Goal: Ask a question: Seek information or help from site administrators or community

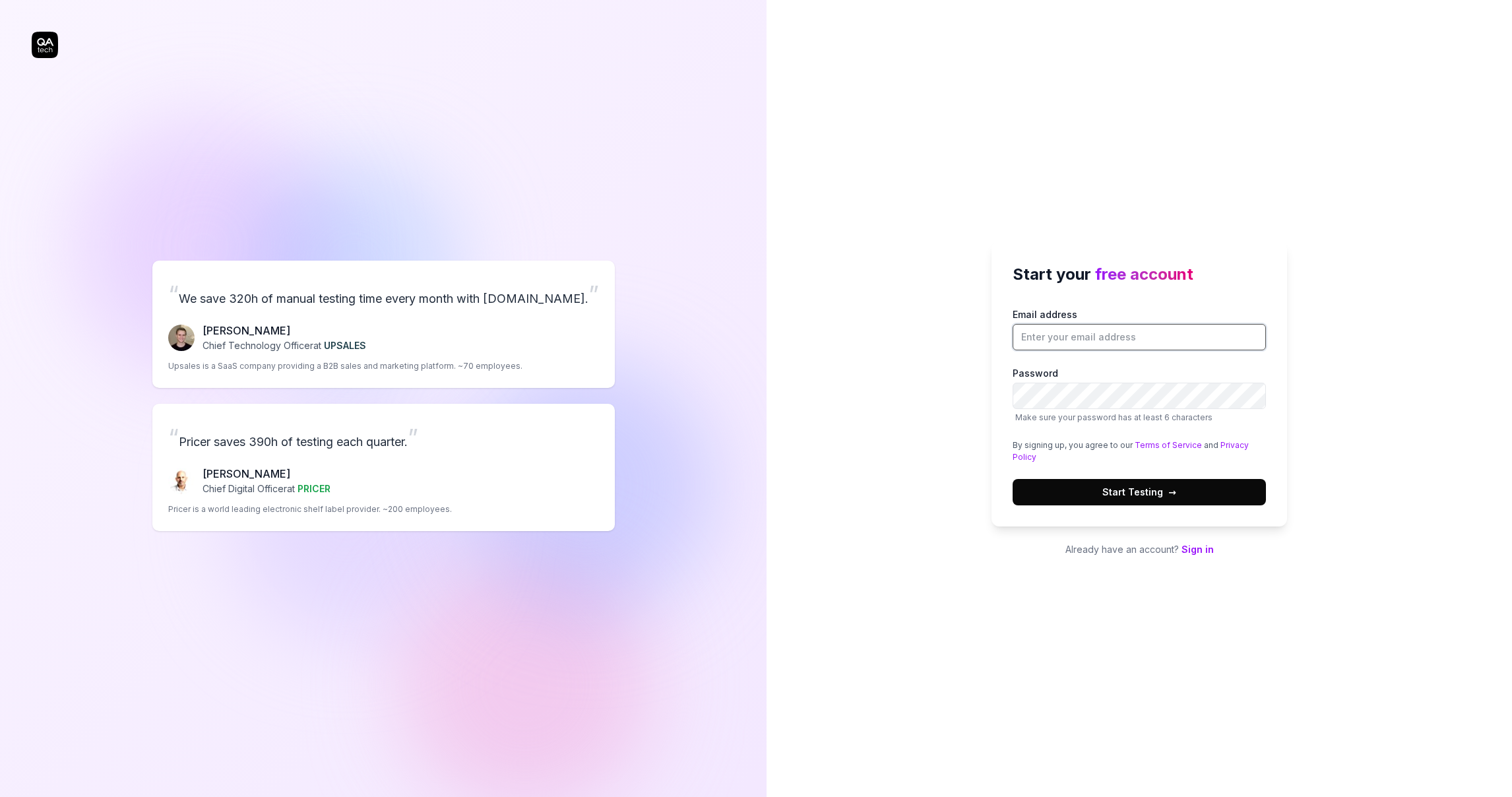
click at [1105, 337] on input "Email address" at bounding box center [1139, 337] width 254 height 27
type input "[EMAIL_ADDRESS][DOMAIN_NAME]"
click at [1199, 486] on button "Start Testing →" at bounding box center [1139, 492] width 254 height 27
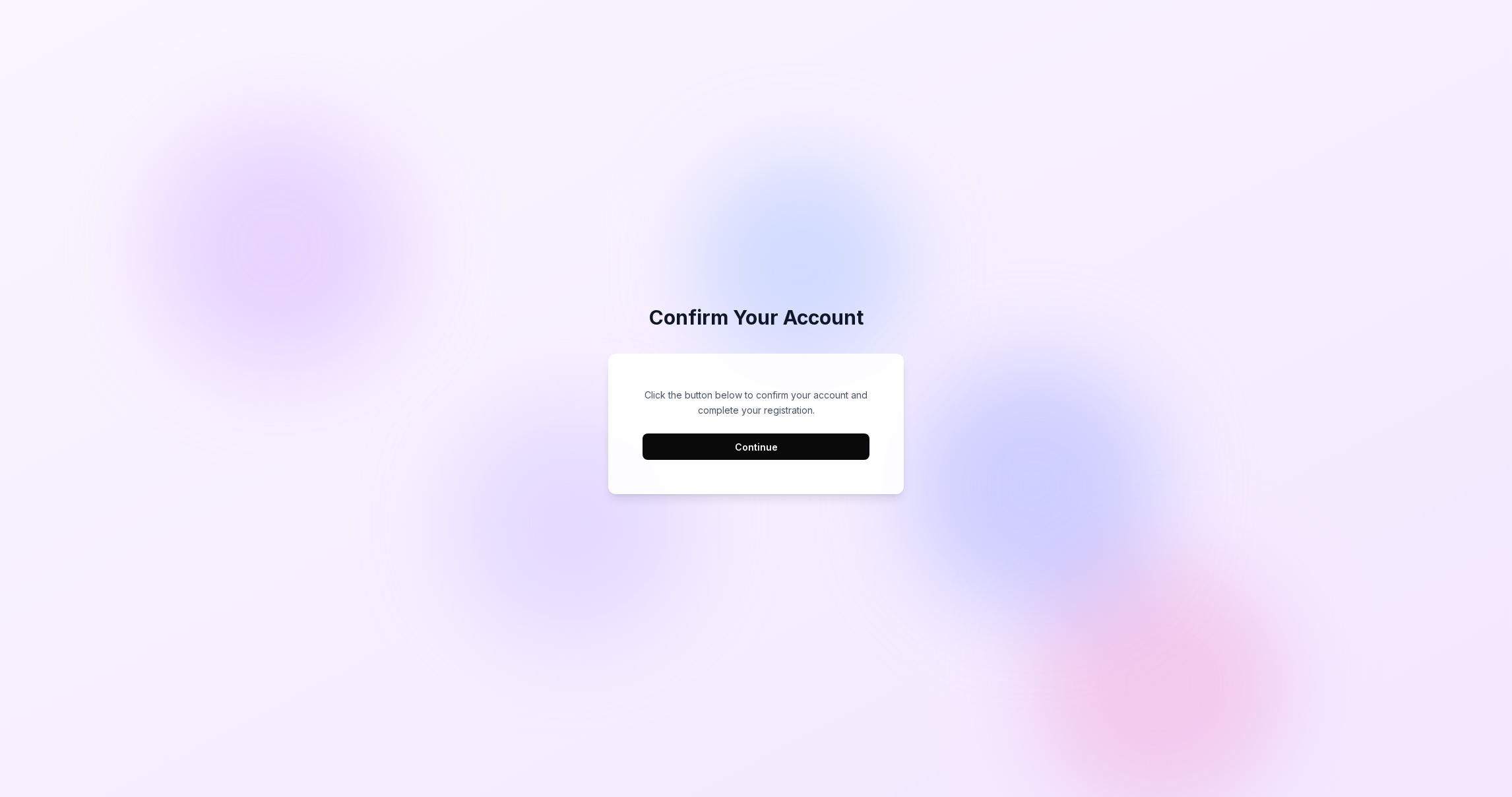
click at [789, 449] on button "Continue" at bounding box center [756, 446] width 227 height 27
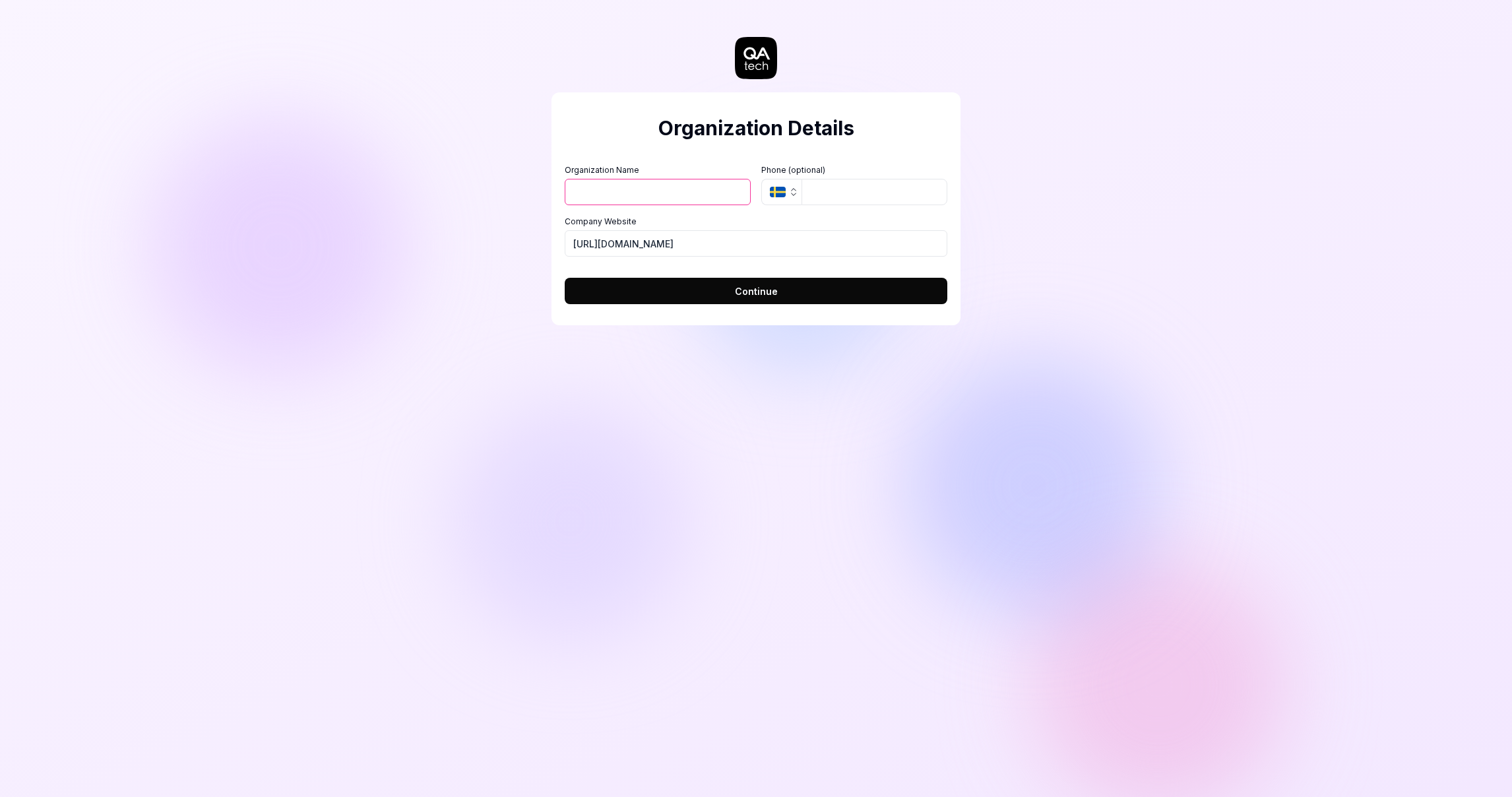
click at [692, 189] on input "Organization Name" at bounding box center [657, 192] width 186 height 27
type input "Plug&Pay"
click at [762, 179] on button "SE" at bounding box center [782, 192] width 41 height 27
type input "[URL][DOMAIN_NAME]"
click at [564, 278] on button "Continue" at bounding box center [755, 291] width 383 height 27
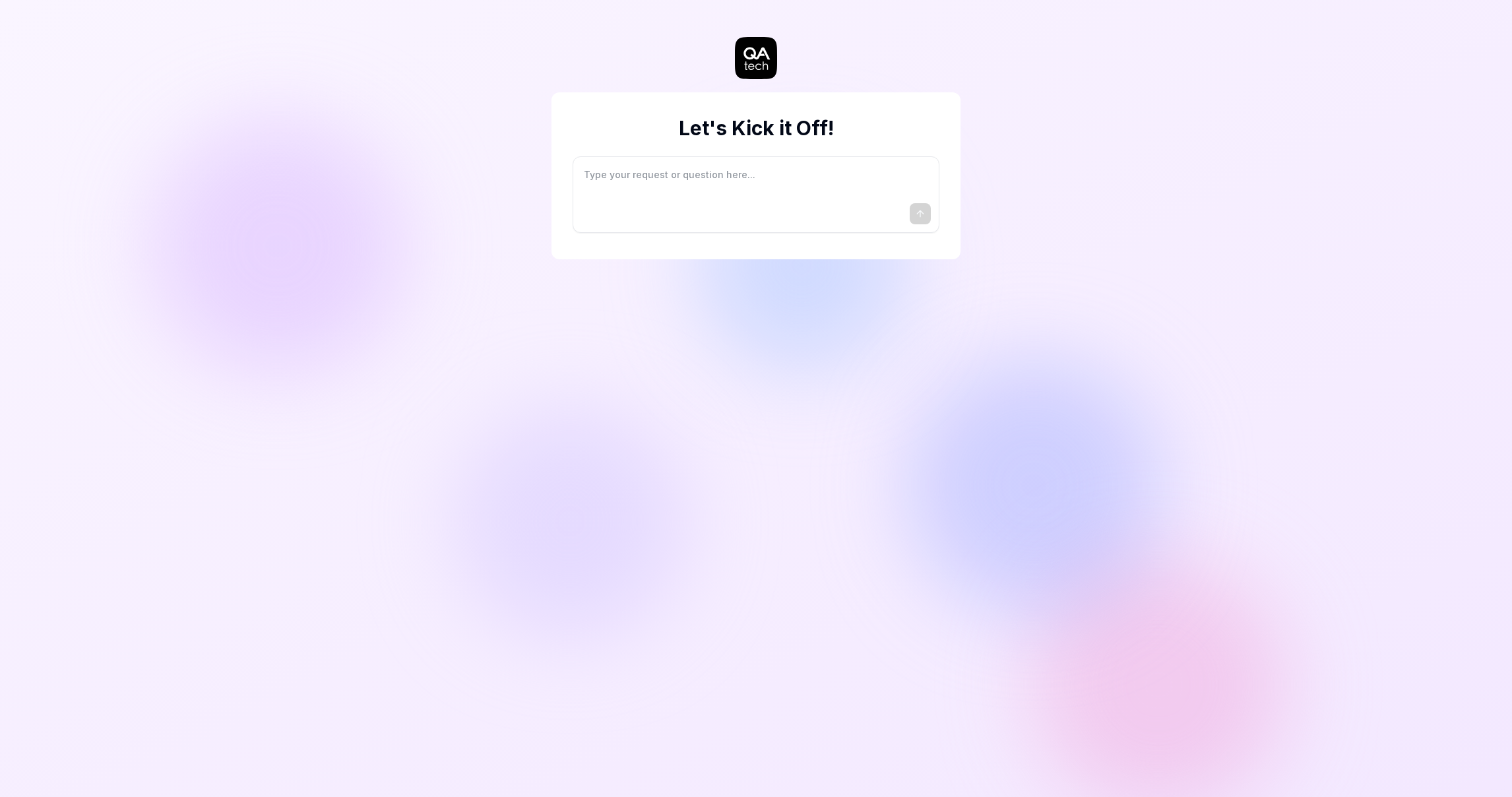
type textarea "*"
type textarea "I"
type textarea "*"
type textarea "I"
type textarea "*"
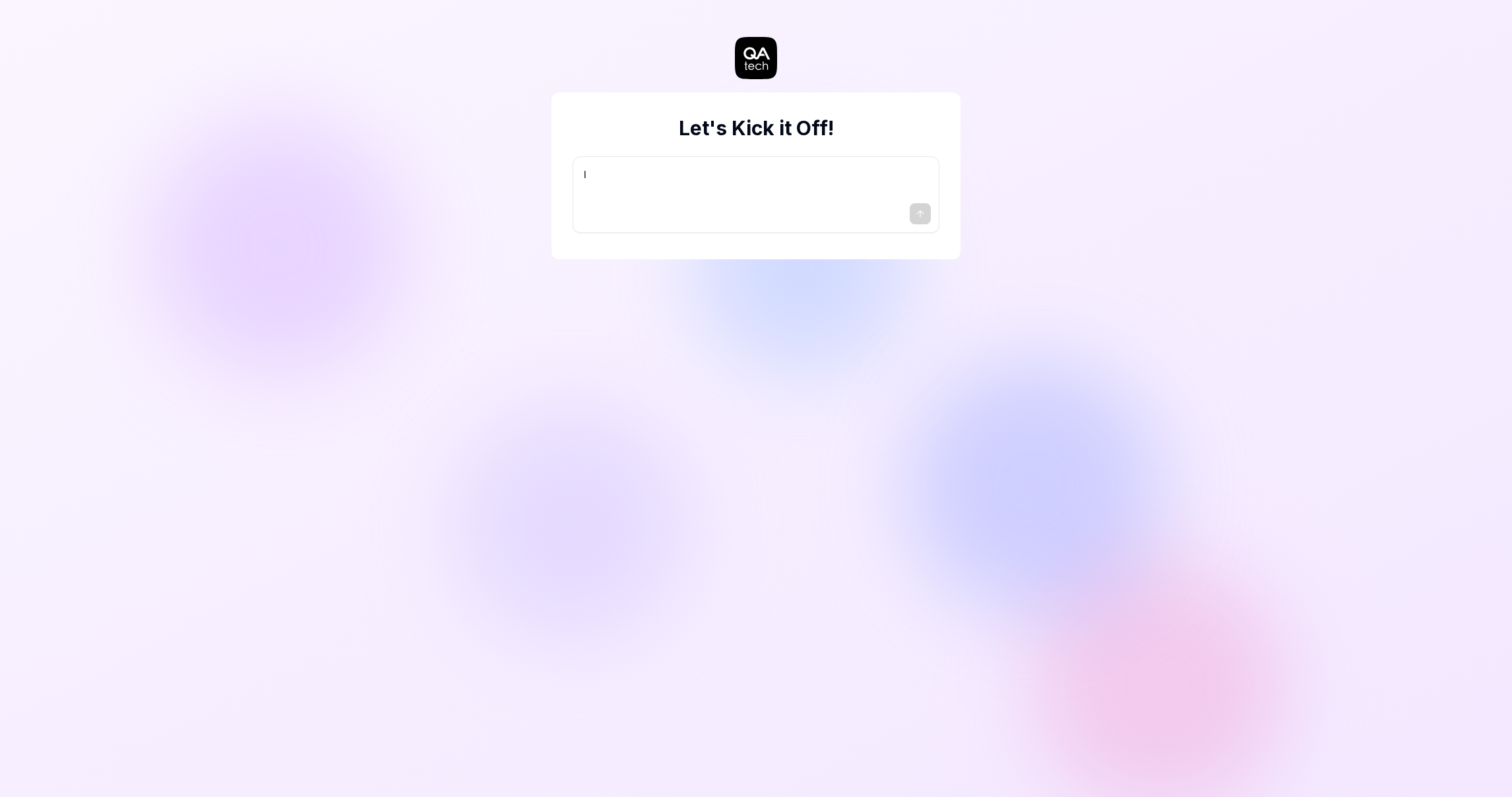
type textarea "I w"
type textarea "*"
type textarea "I wa"
type textarea "*"
type textarea "I wan"
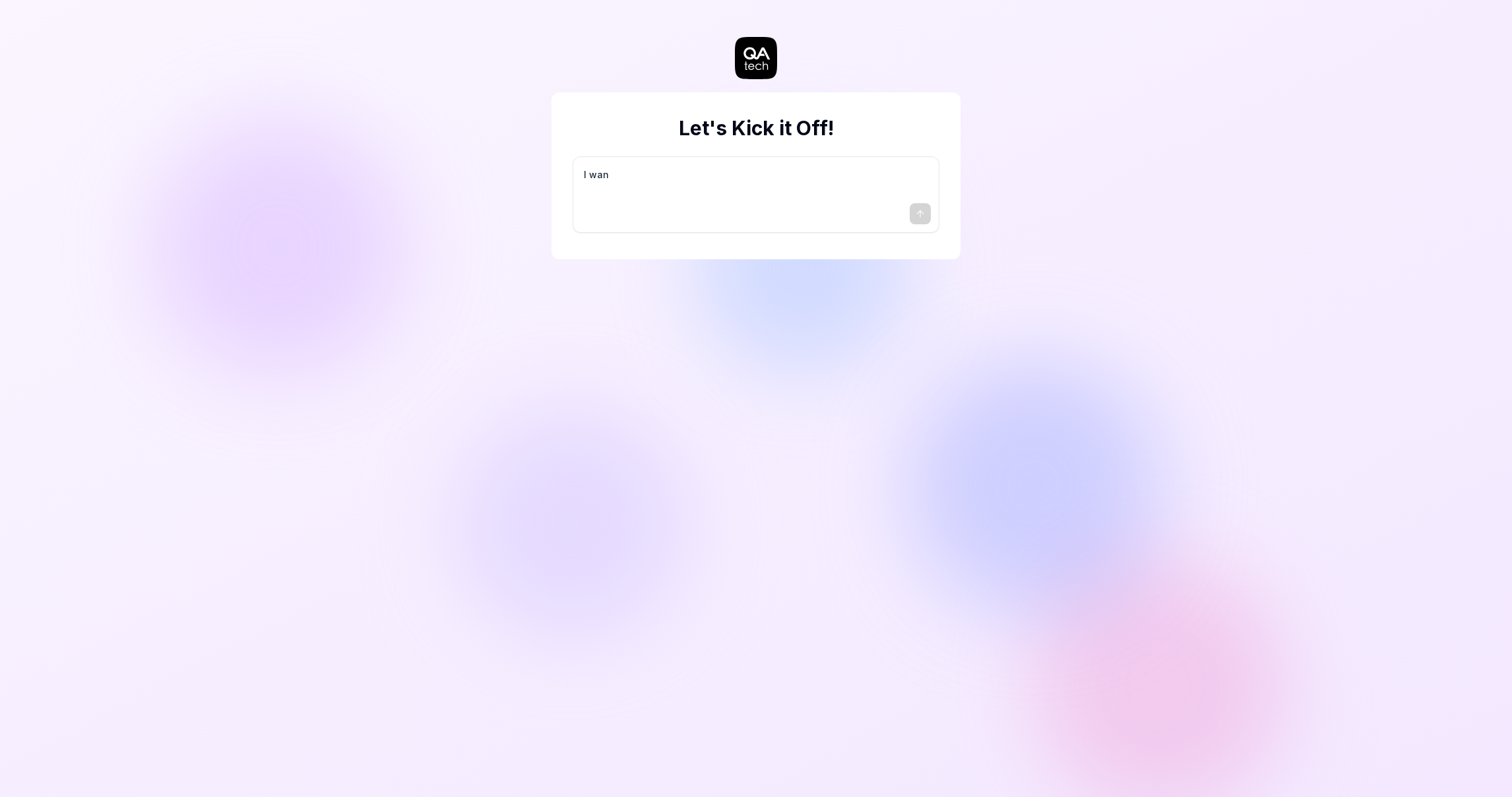
type textarea "*"
type textarea "I want"
type textarea "*"
type textarea "I want"
type textarea "*"
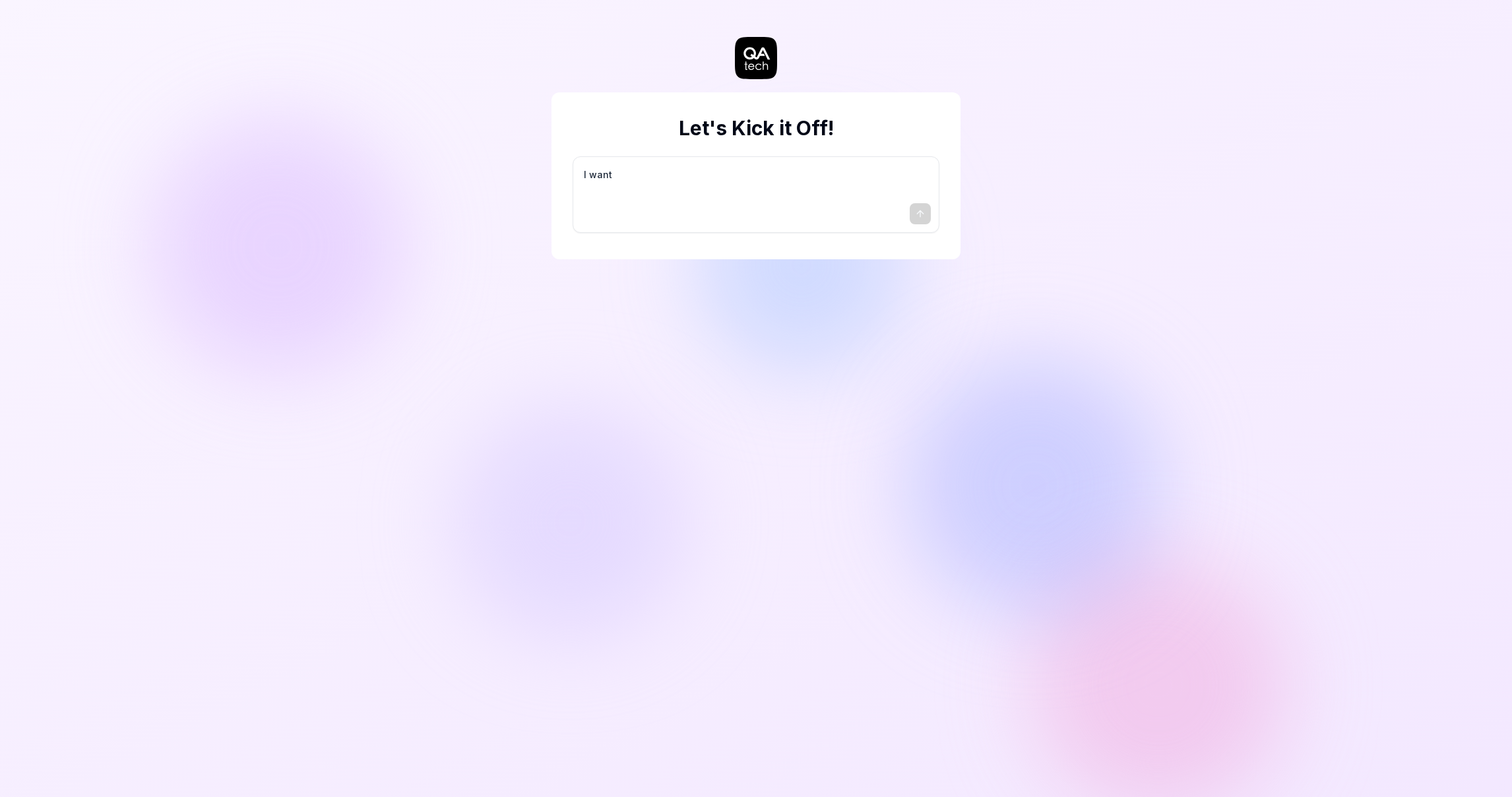
type textarea "I want a"
type textarea "*"
type textarea "I want a"
type textarea "*"
type textarea "I want a g"
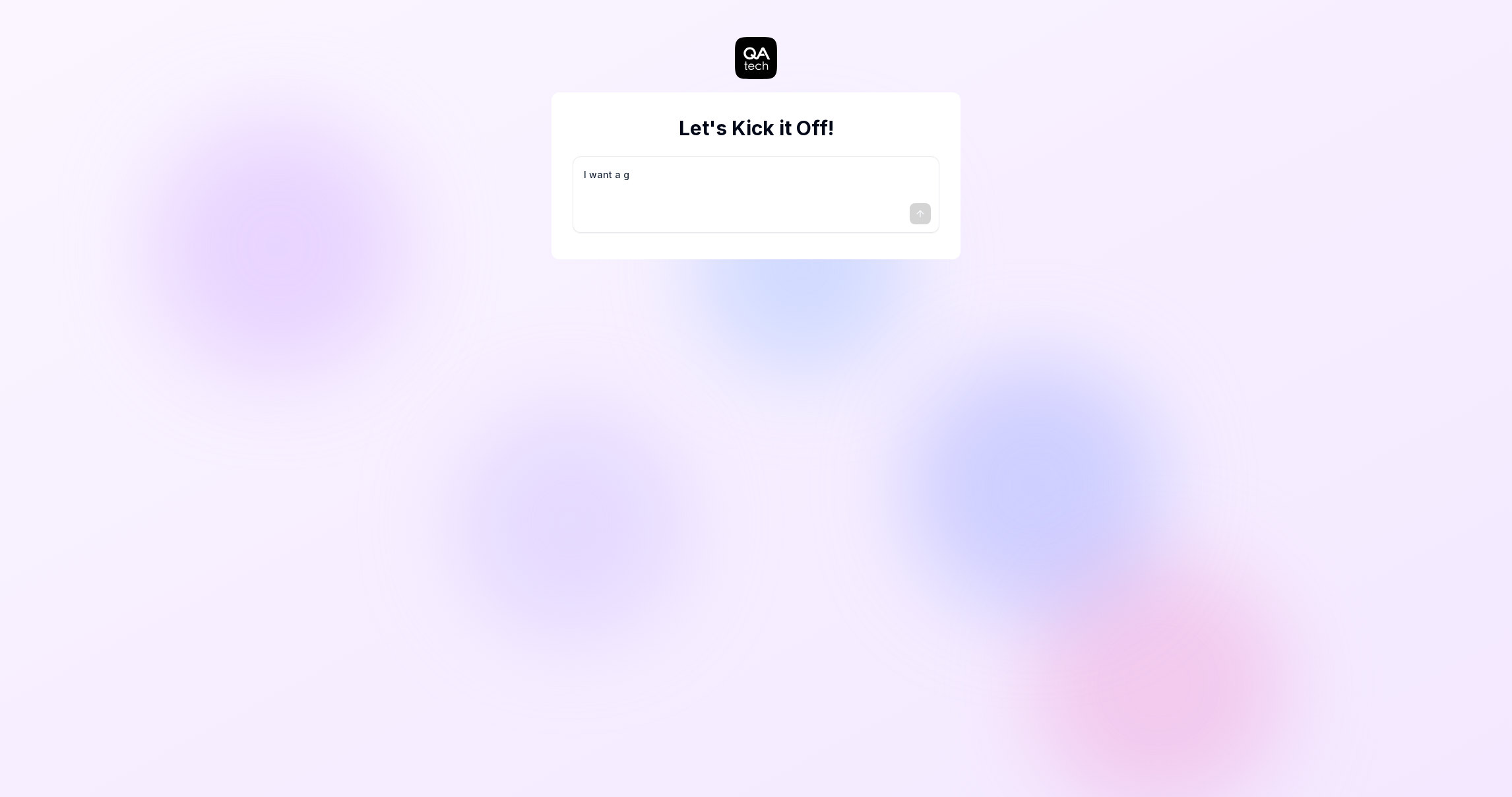
type textarea "*"
type textarea "I want a go"
type textarea "*"
type textarea "I want a goo"
type textarea "*"
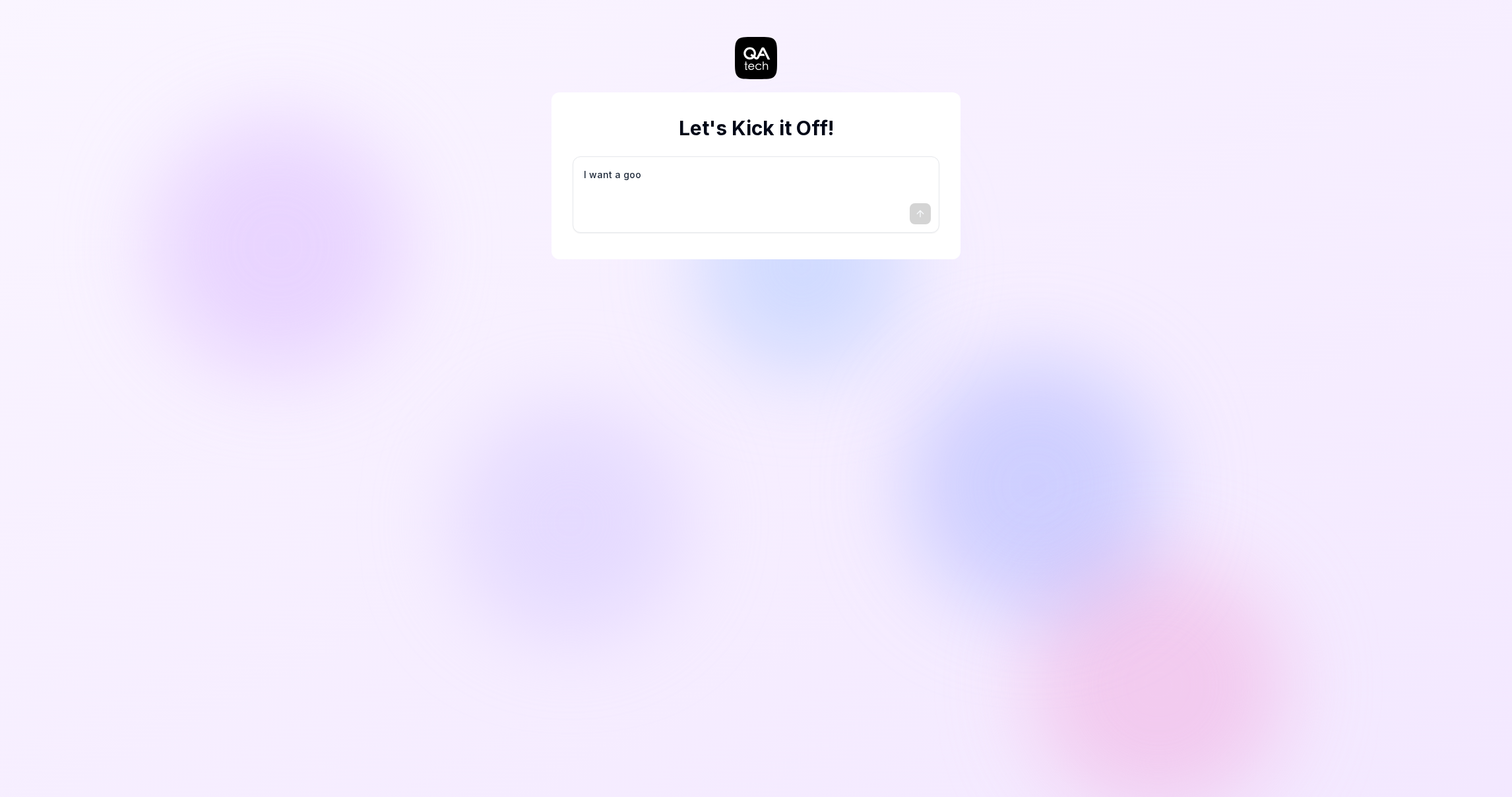
type textarea "I want a good"
type textarea "*"
type textarea "I want a good"
type textarea "*"
type textarea "I want a good t"
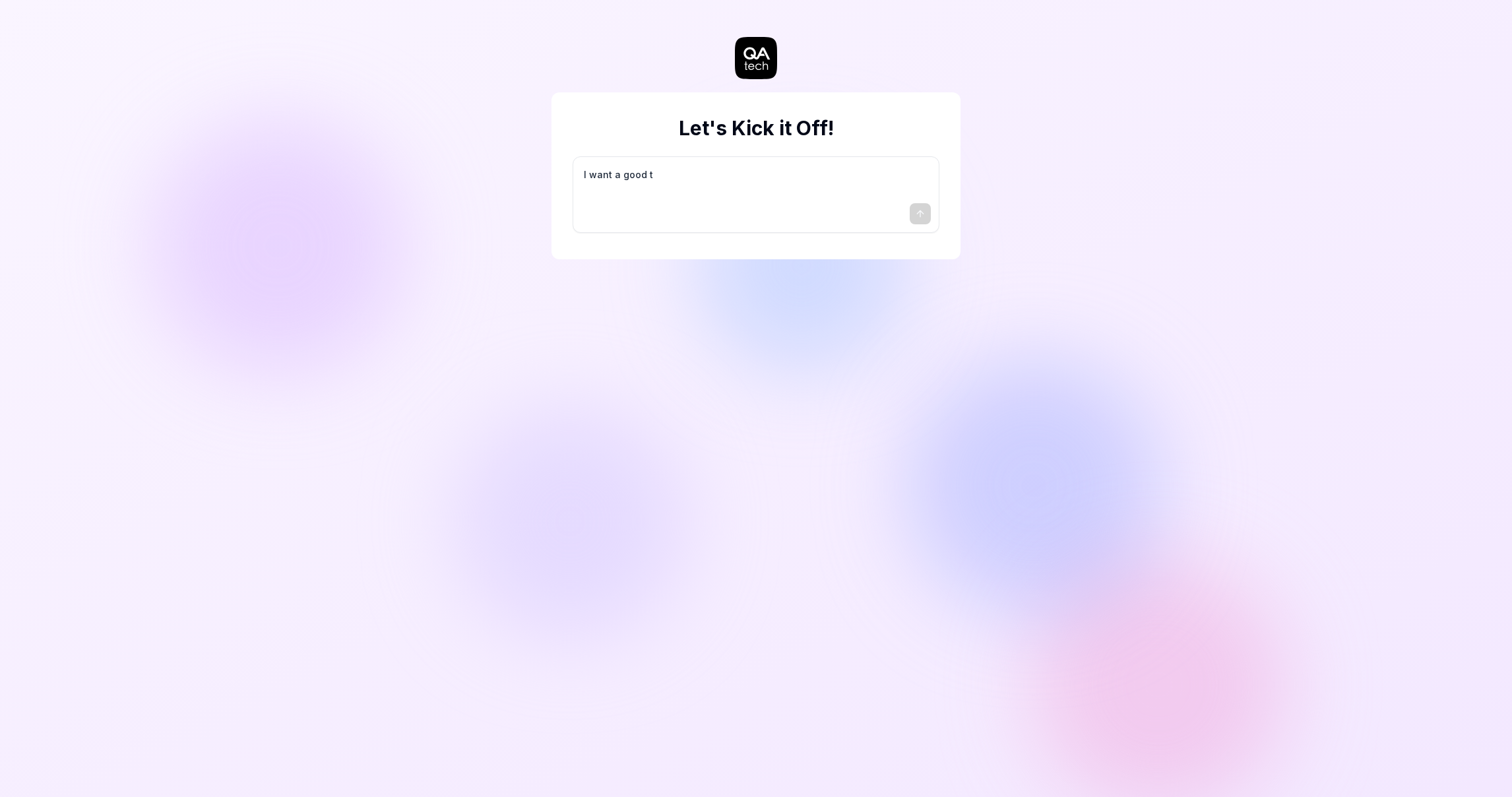
type textarea "*"
type textarea "I want a good te"
type textarea "*"
type textarea "I want a good tes"
type textarea "*"
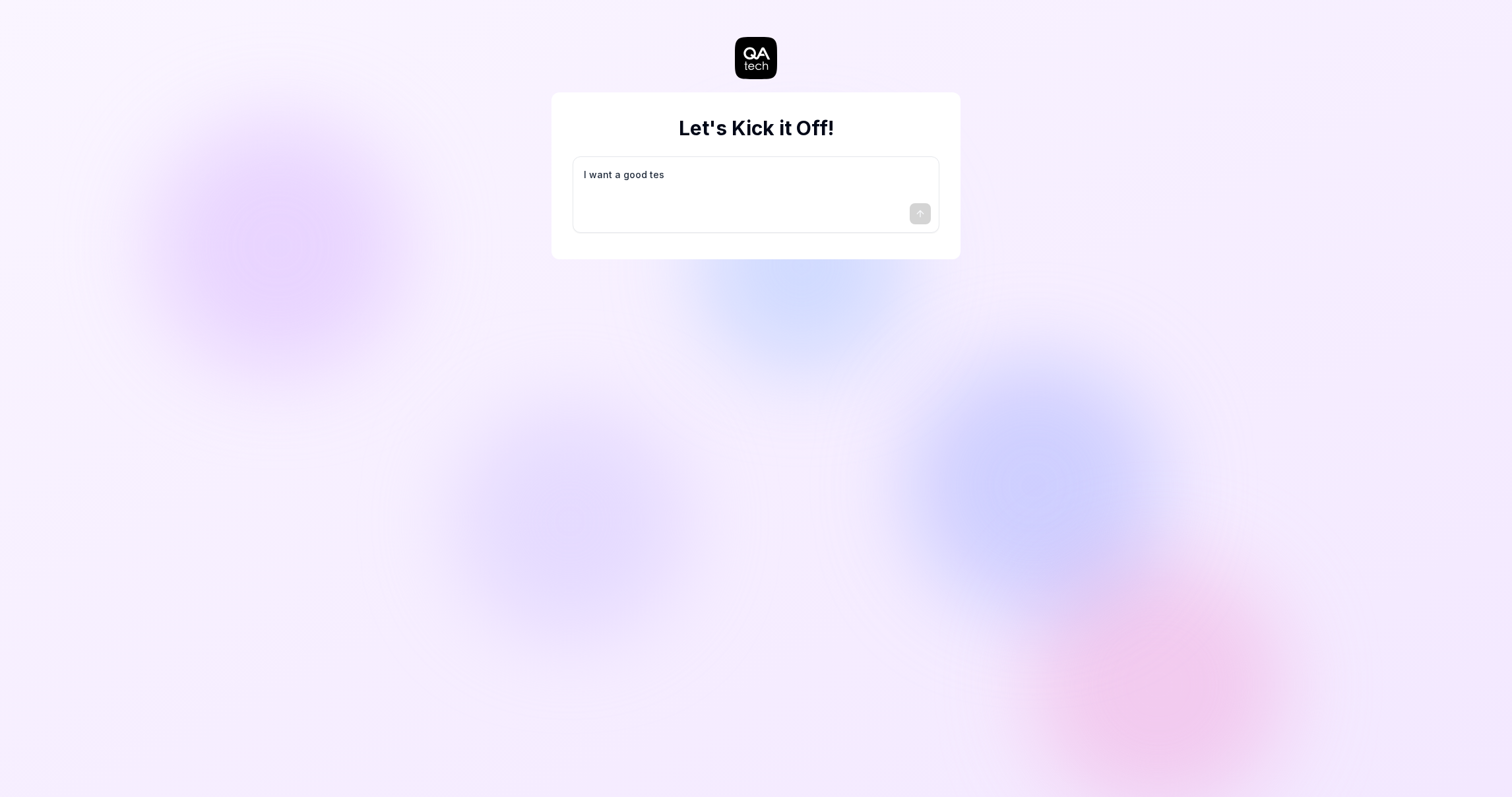
type textarea "I want a good test"
type textarea "*"
type textarea "I want a good test"
type textarea "*"
type textarea "I want a good test s"
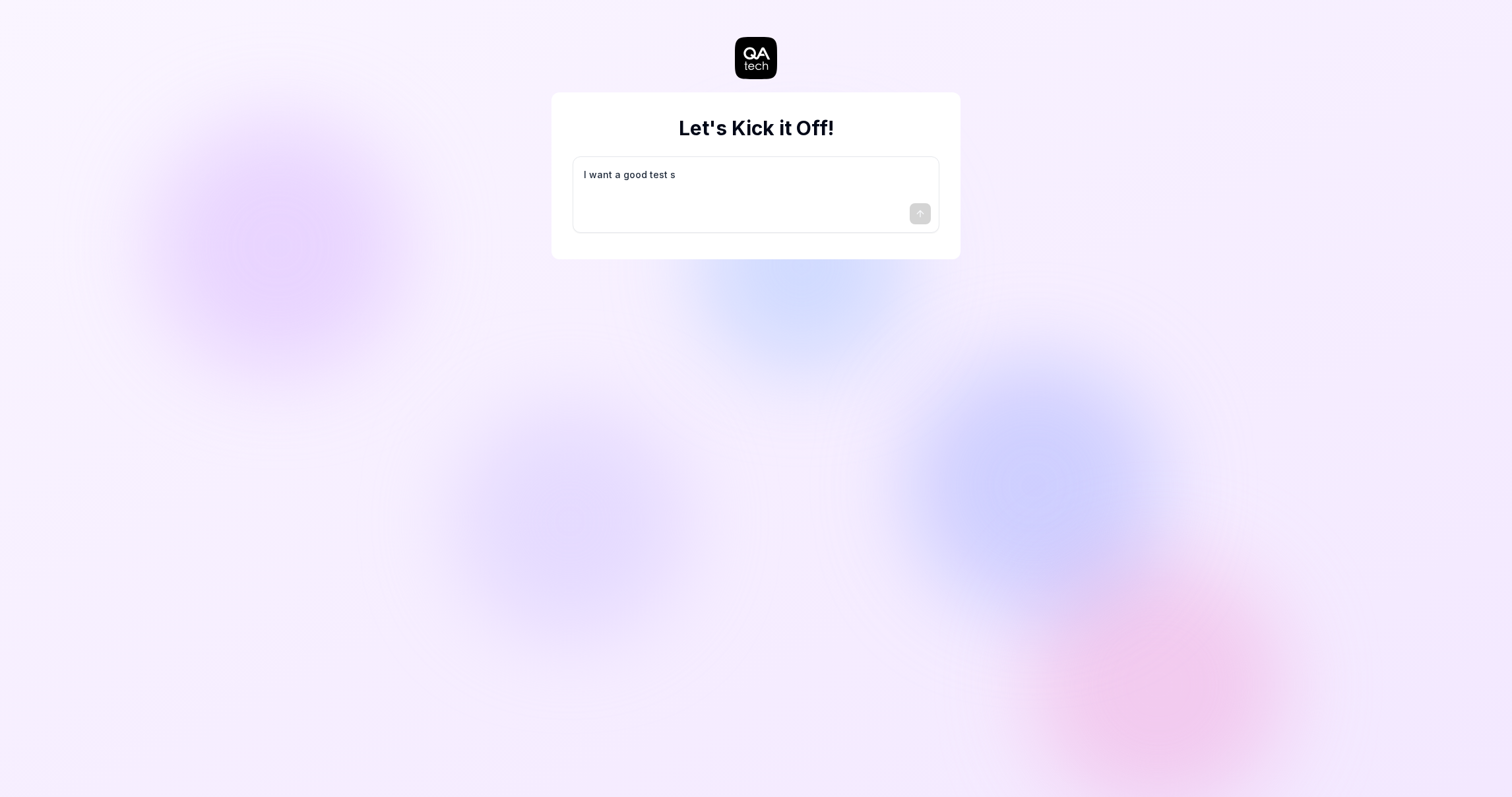
type textarea "*"
type textarea "I want a good test se"
type textarea "*"
type textarea "I want a good test set"
type textarea "*"
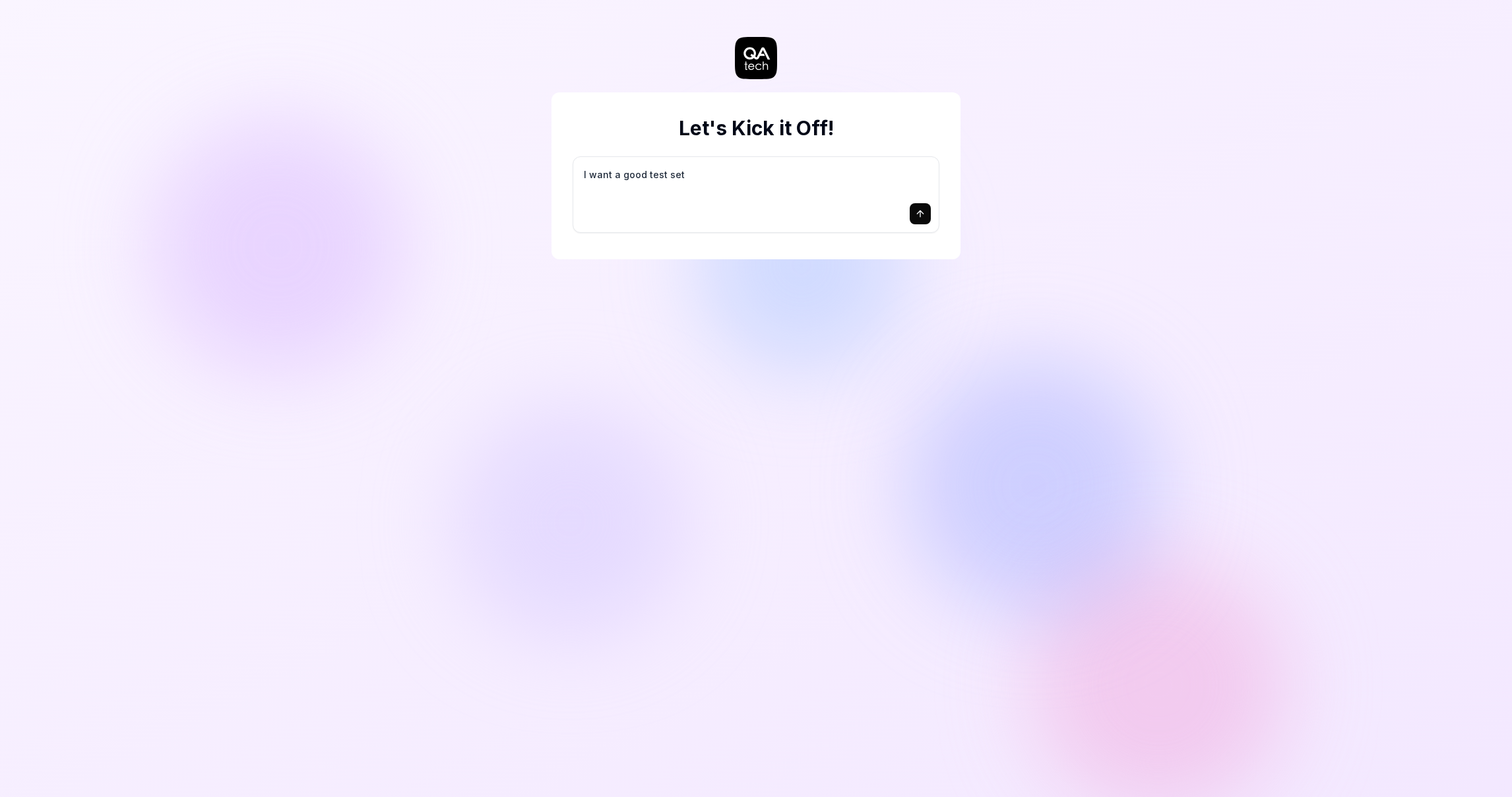
type textarea "I want a good test setu"
type textarea "*"
type textarea "I want a good test setup"
type textarea "*"
type textarea "I want a good test setup"
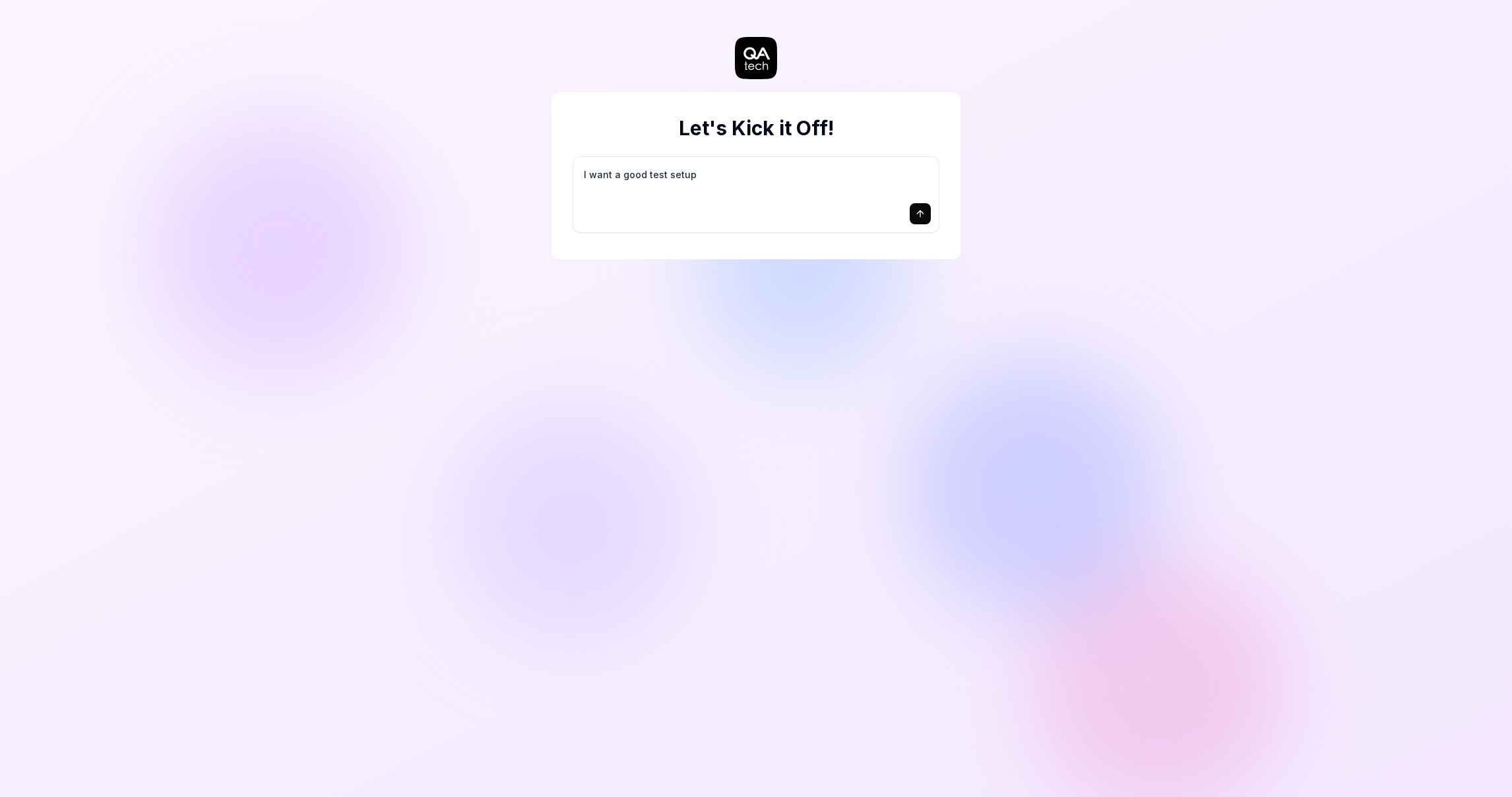
type textarea "*"
type textarea "I want a good test setup f"
type textarea "*"
type textarea "I want a good test setup fo"
type textarea "*"
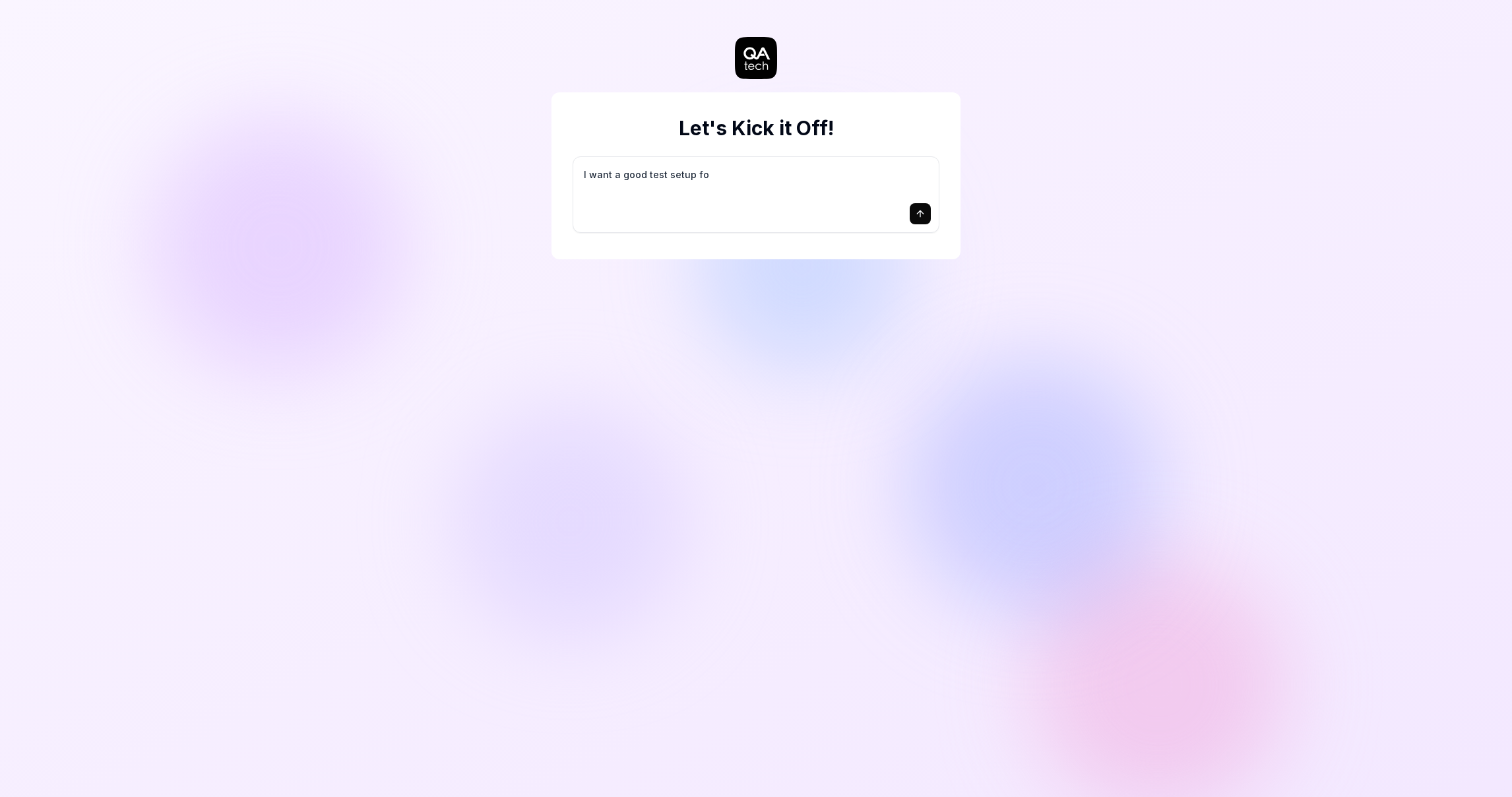
type textarea "I want a good test setup for"
type textarea "*"
type textarea "I want a good test setup for"
type textarea "*"
type textarea "I want a good test setup for m"
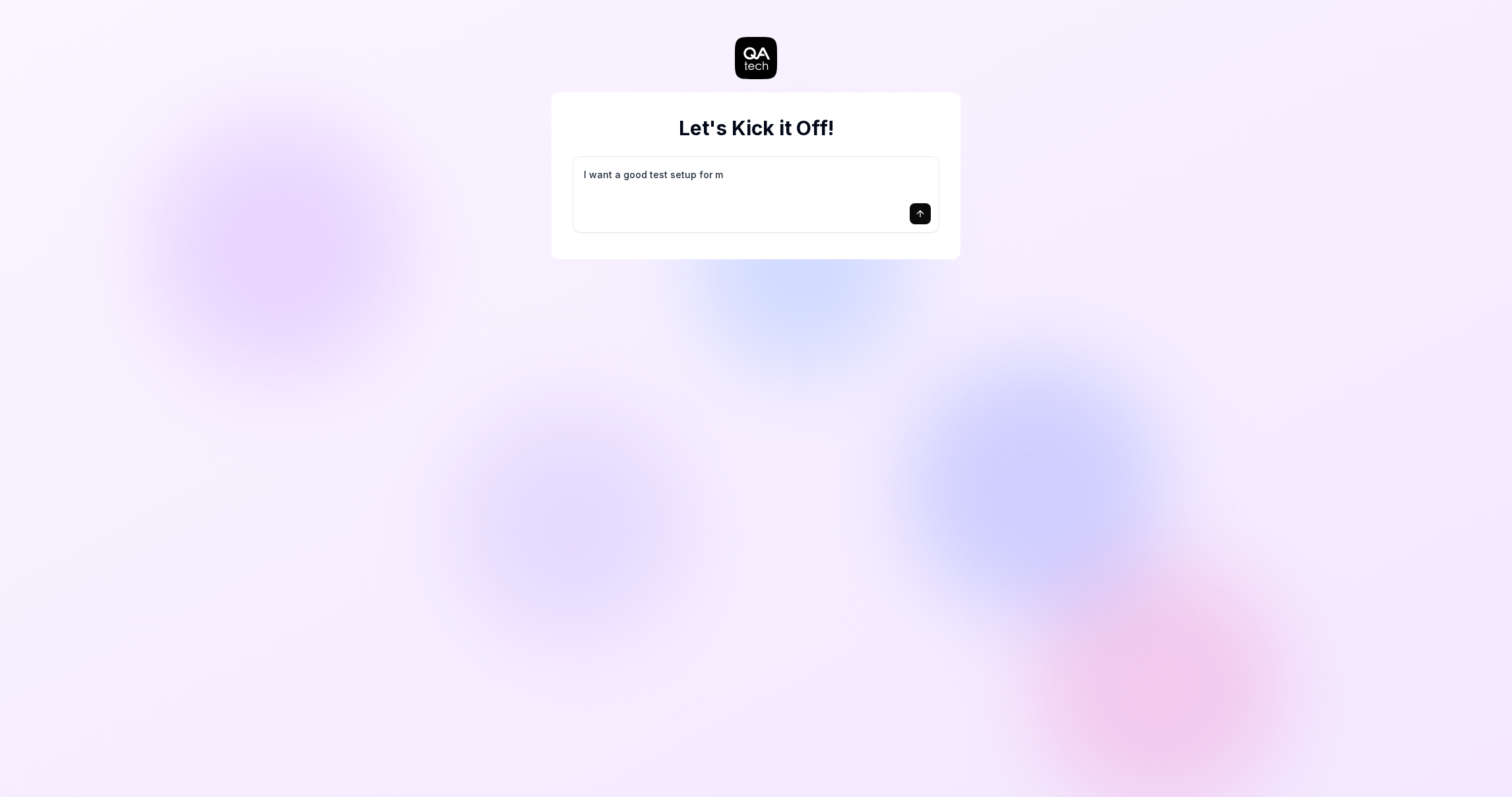
type textarea "*"
type textarea "I want a good test setup for my"
type textarea "*"
type textarea "I want a good test setup for my"
type textarea "*"
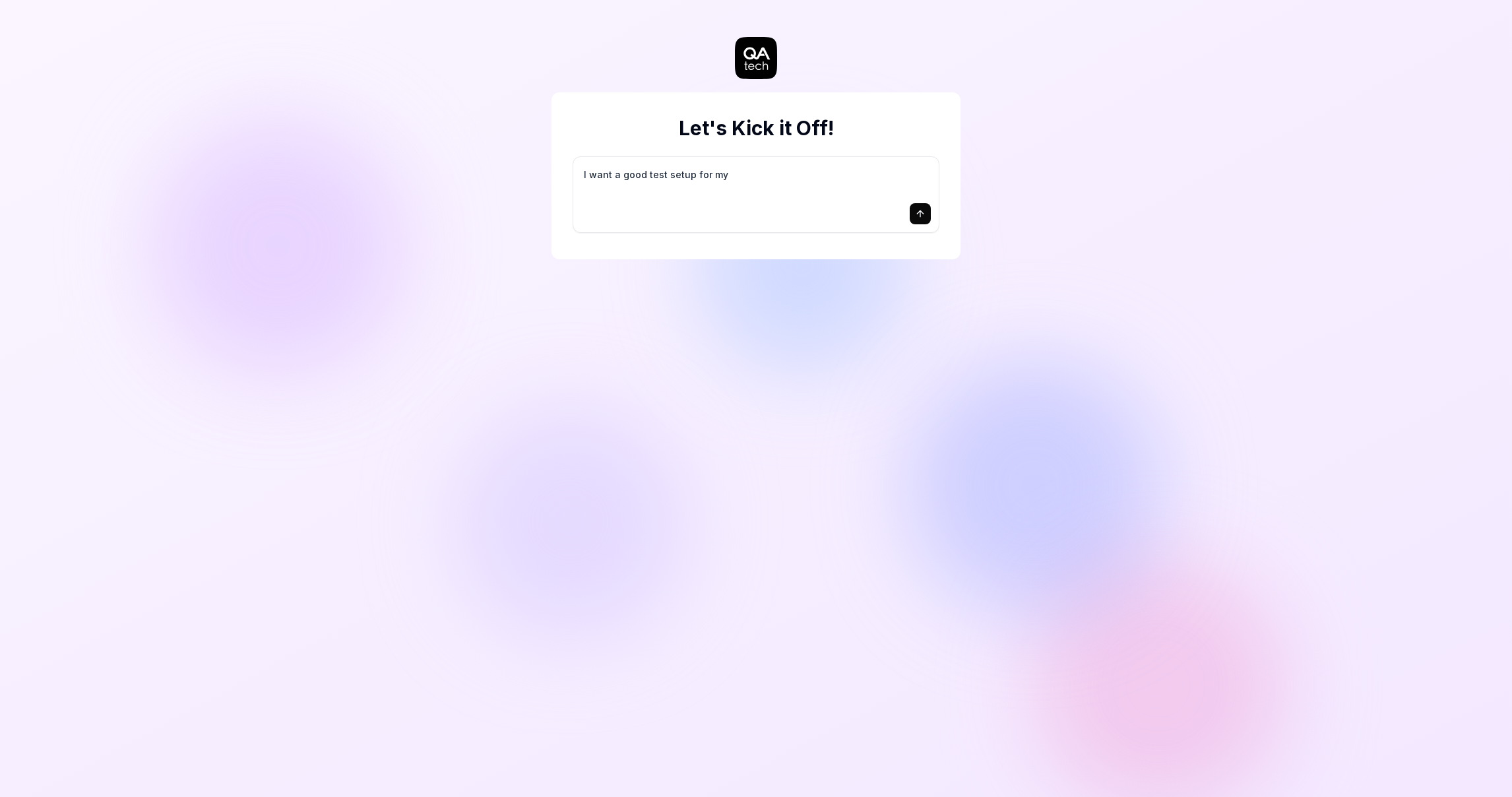
type textarea "I want a good test setup for my s"
type textarea "*"
type textarea "I want a good test setup for my si"
type textarea "*"
type textarea "I want a good test setup for my sit"
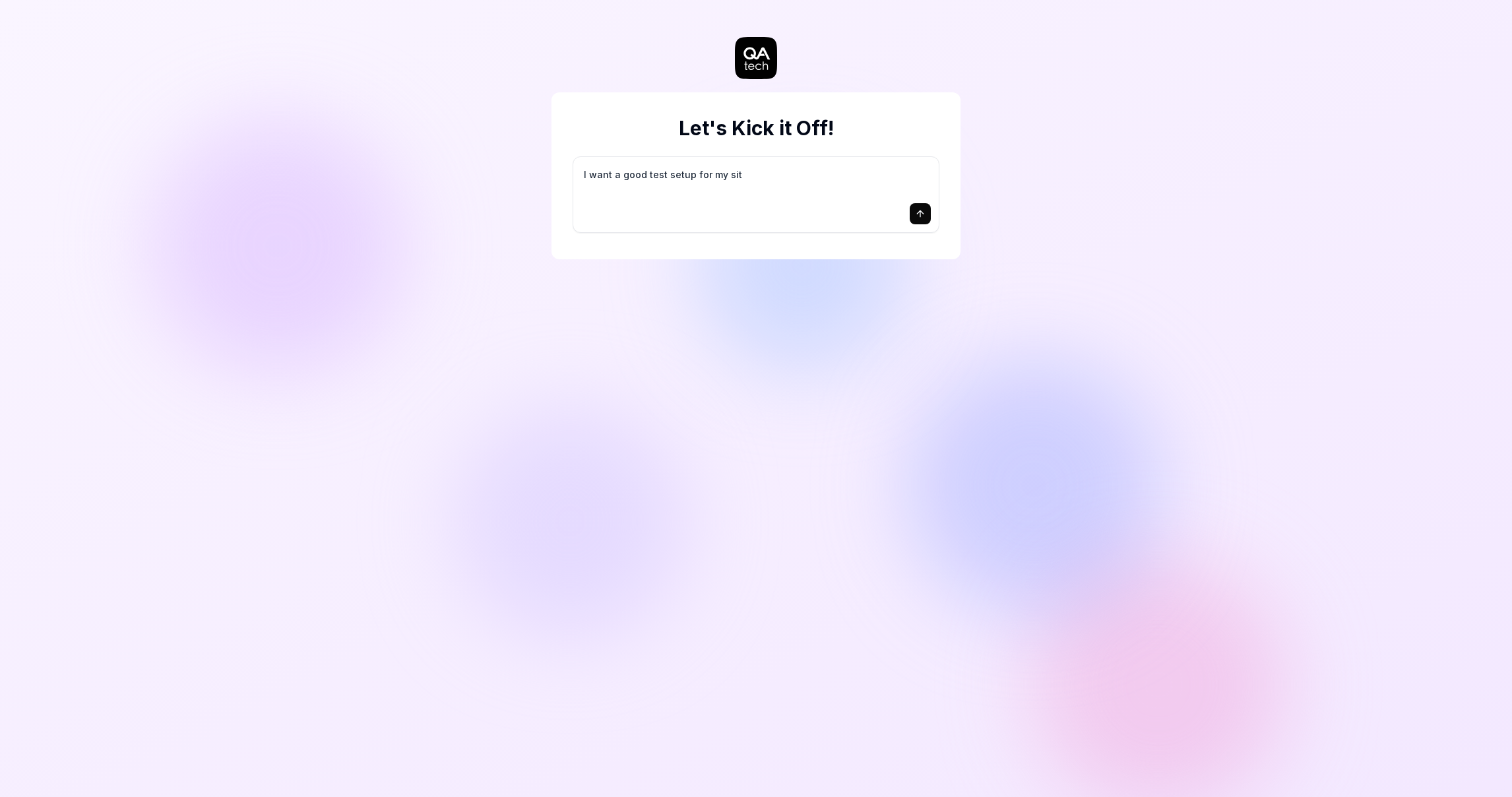
type textarea "*"
type textarea "I want a good test setup for my site"
type textarea "*"
type textarea "I want a good test setup for my site"
type textarea "*"
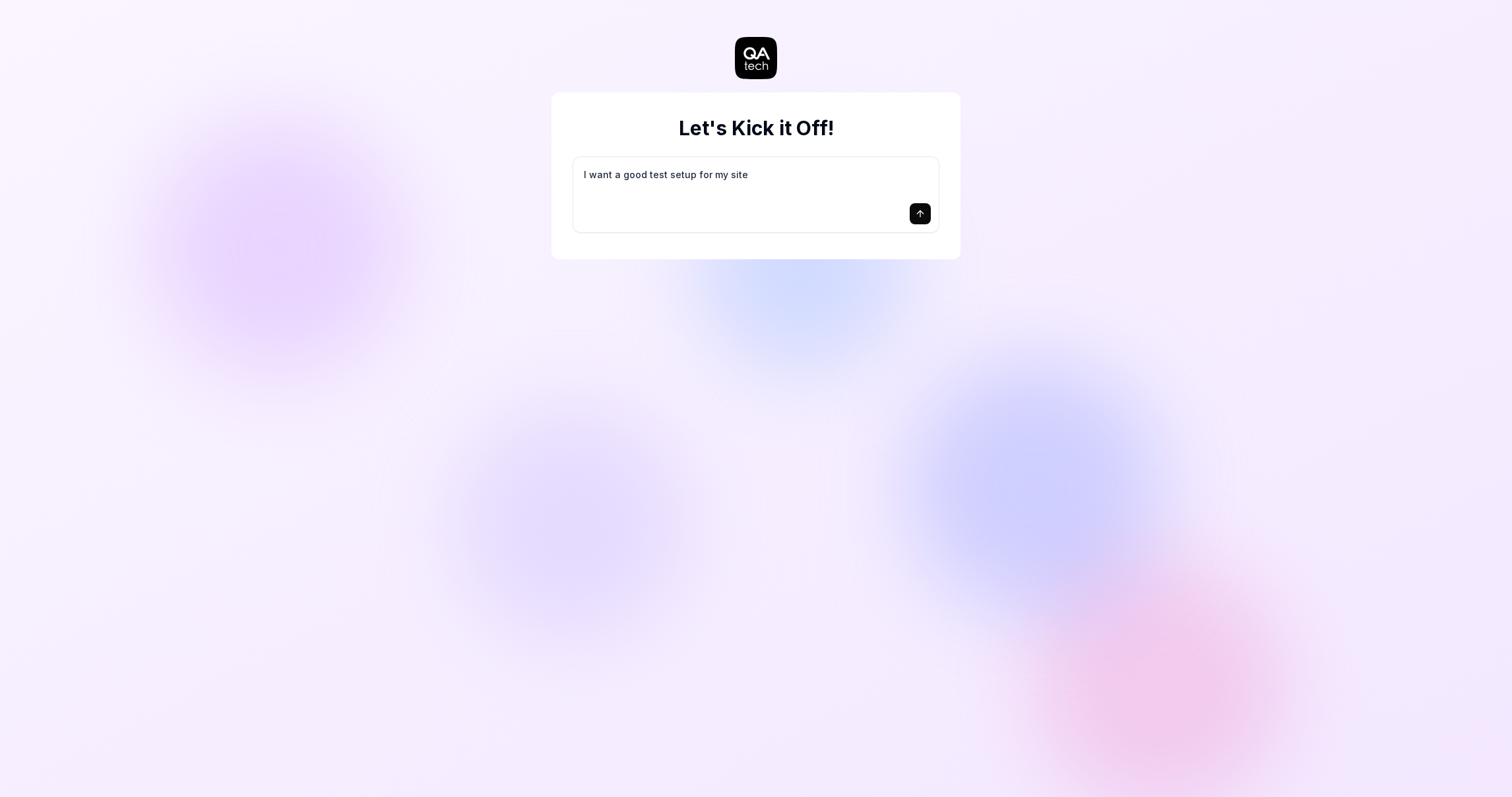
type textarea "I want a good test setup for my site -"
type textarea "*"
type textarea "I want a good test setup for my site -"
type textarea "*"
type textarea "I want a good test setup for my site - h"
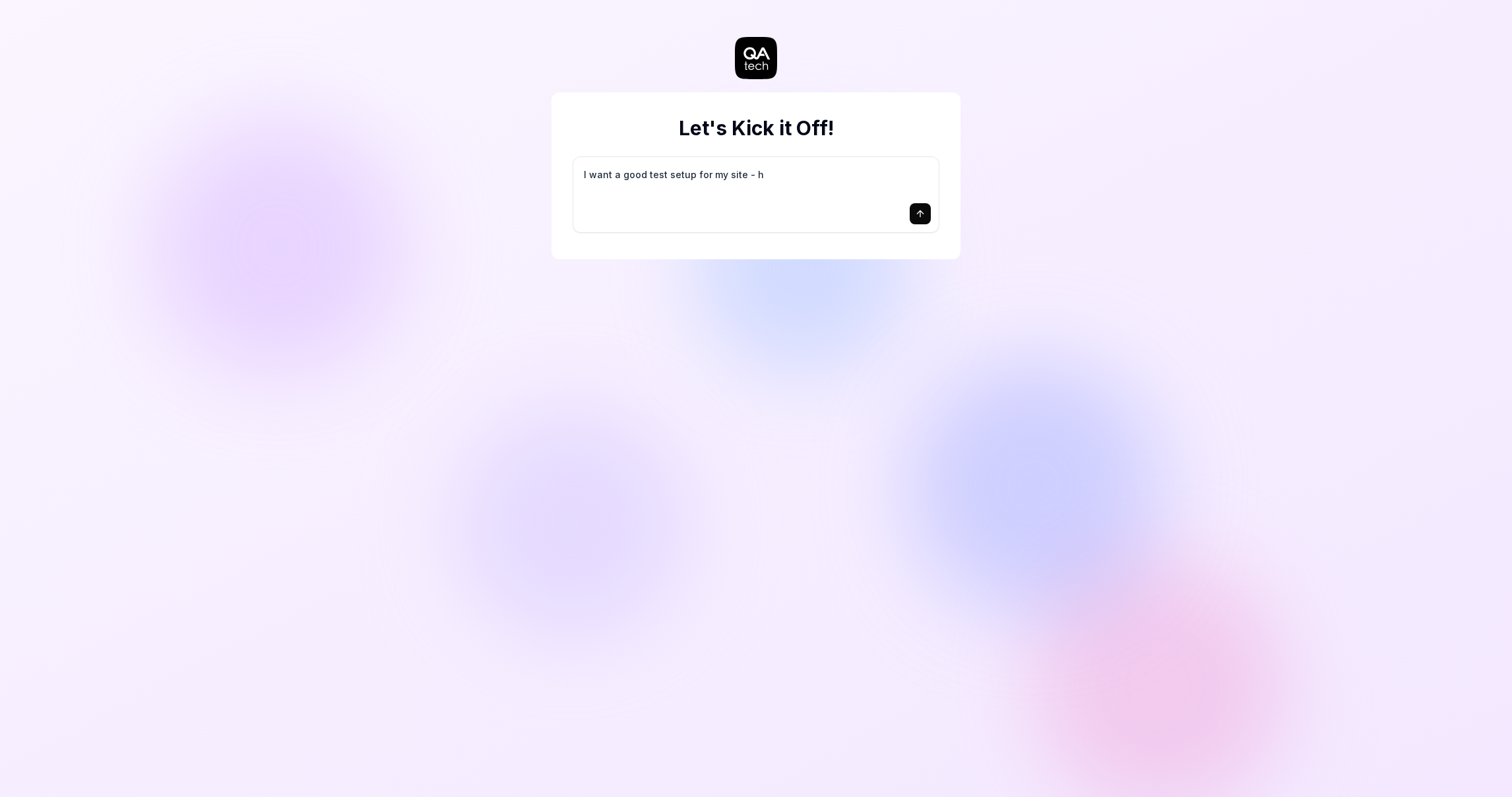
type textarea "*"
type textarea "I want a good test setup for my site - he"
type textarea "*"
type textarea "I want a good test setup for my site - hel"
type textarea "*"
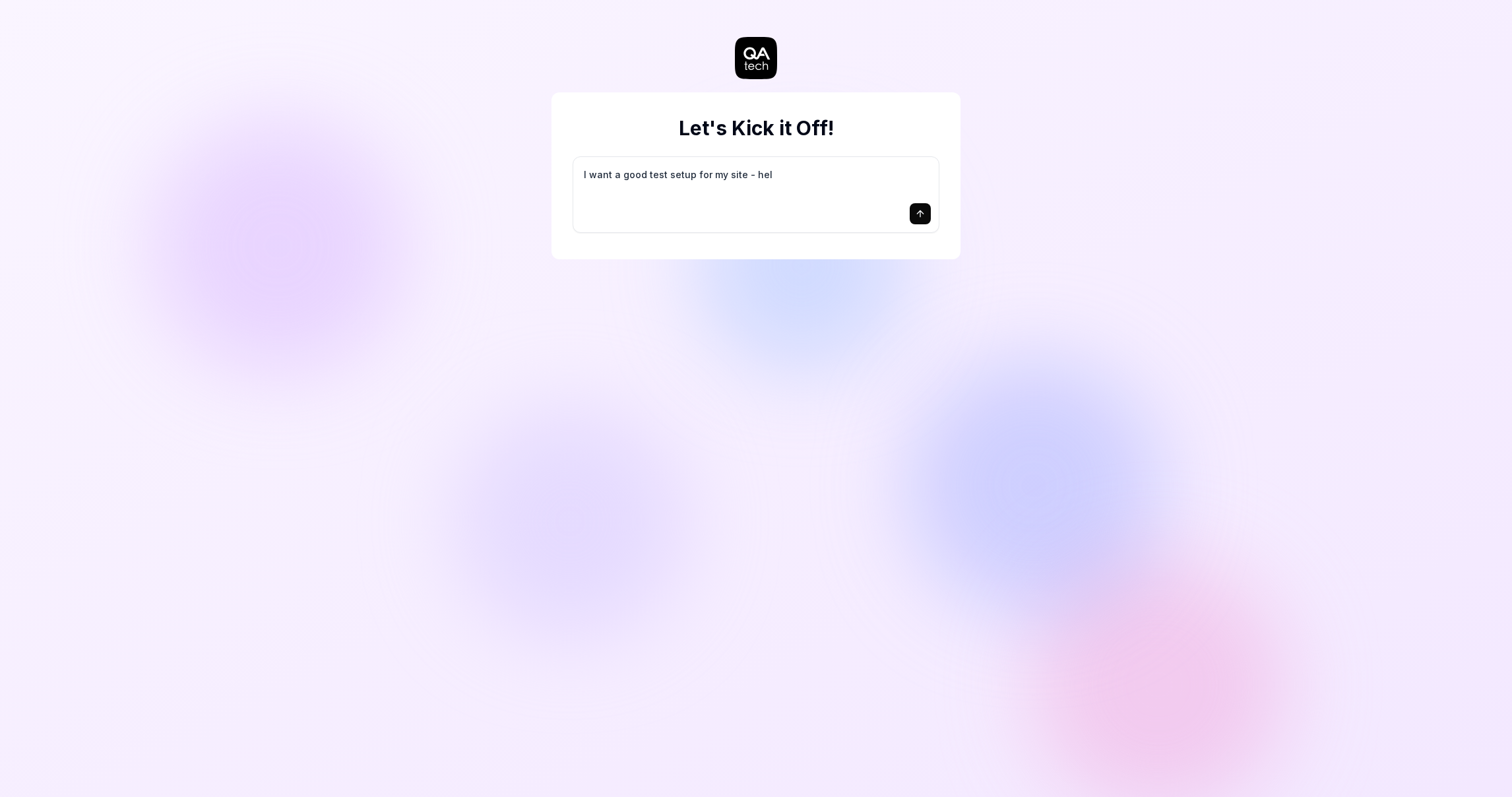
type textarea "I want a good test setup for my site - help"
type textarea "*"
type textarea "I want a good test setup for my site - help"
type textarea "*"
type textarea "I want a good test setup for my site - help m"
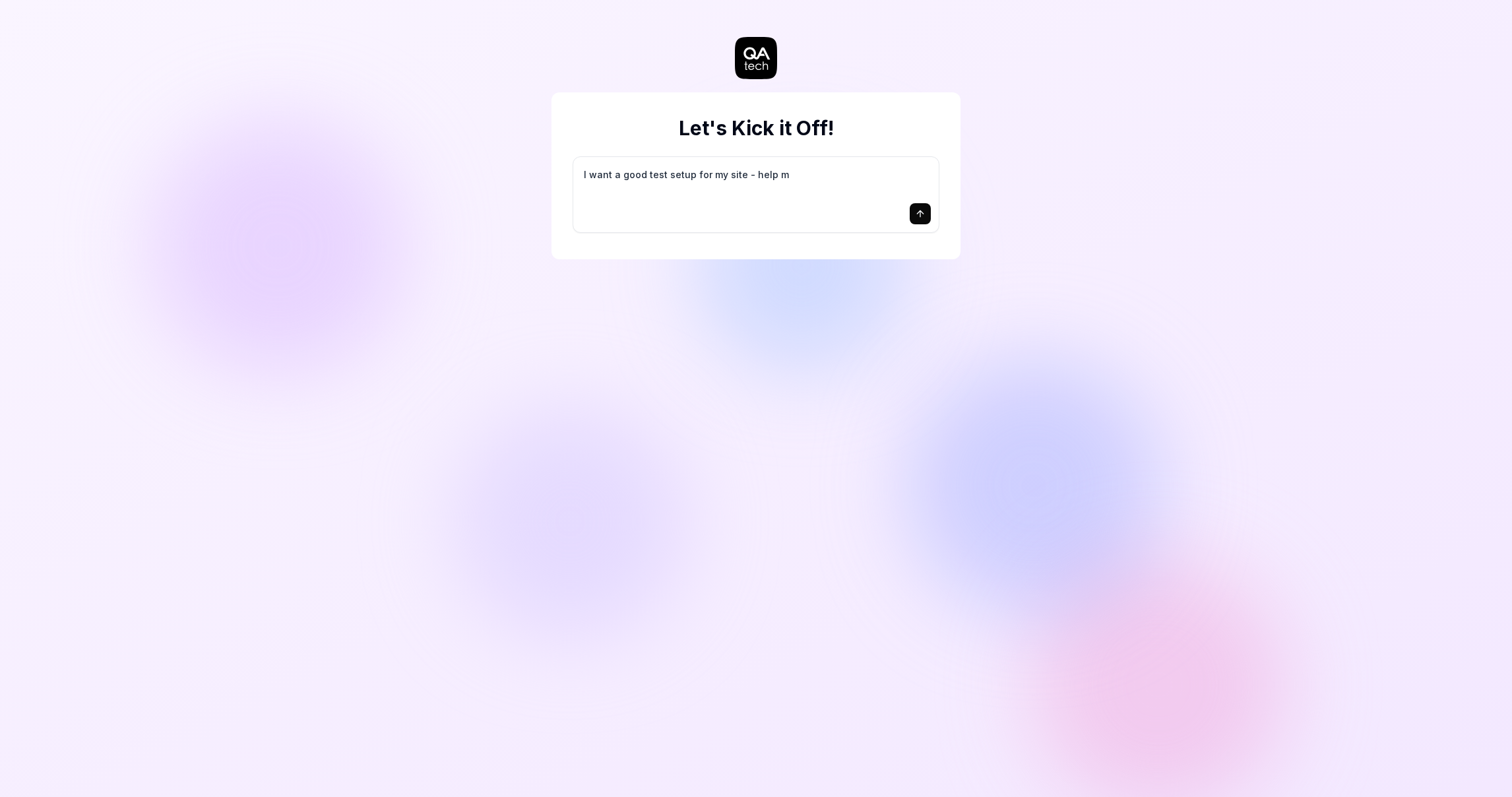
type textarea "*"
type textarea "I want a good test setup for my site - help me"
type textarea "*"
type textarea "I want a good test setup for my site - help me"
type textarea "*"
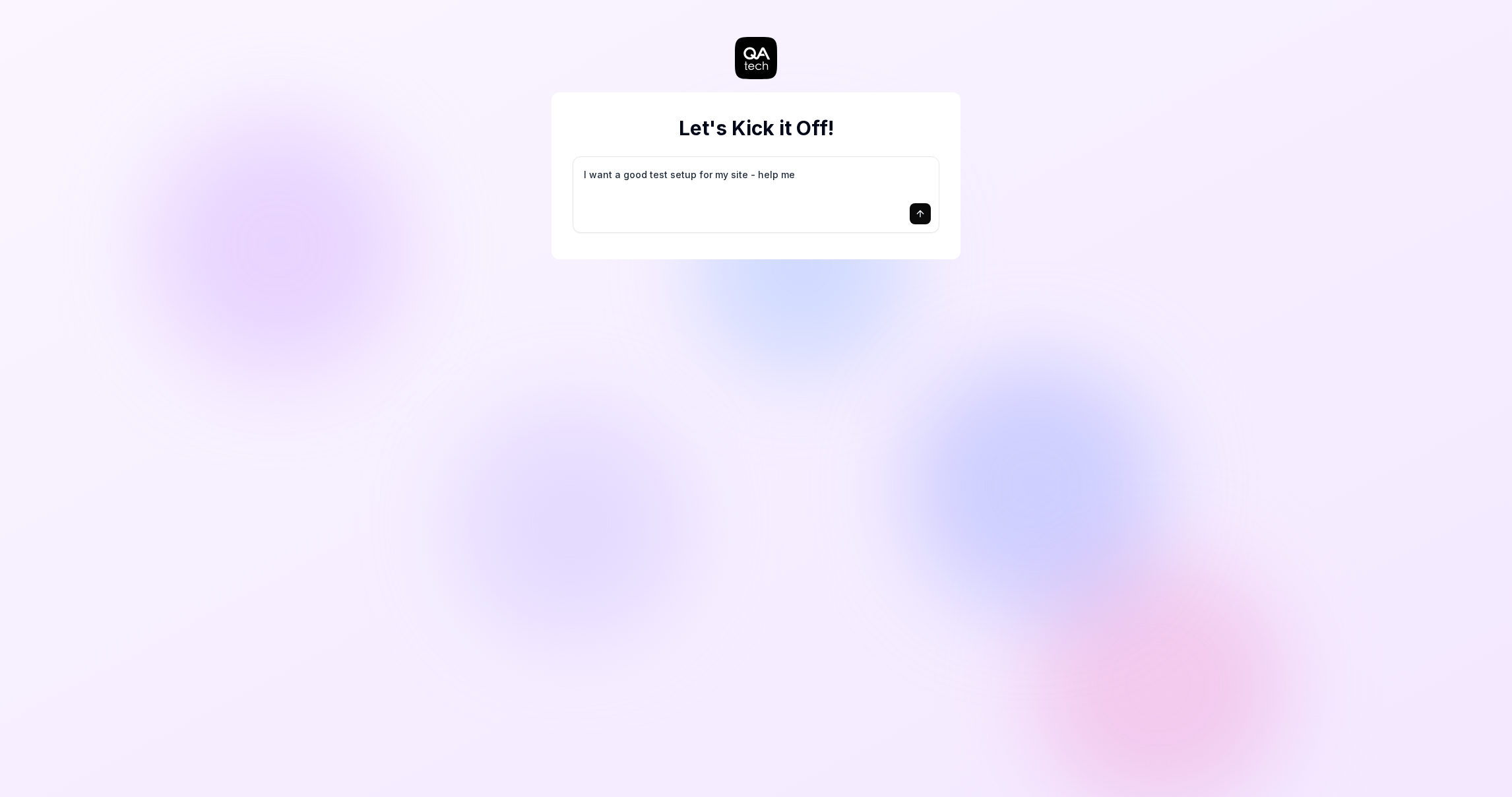
type textarea "I want a good test setup for my site - help me c"
type textarea "*"
type textarea "I want a good test setup for my site - help me cr"
type textarea "*"
type textarea "I want a good test setup for my site - help me cre"
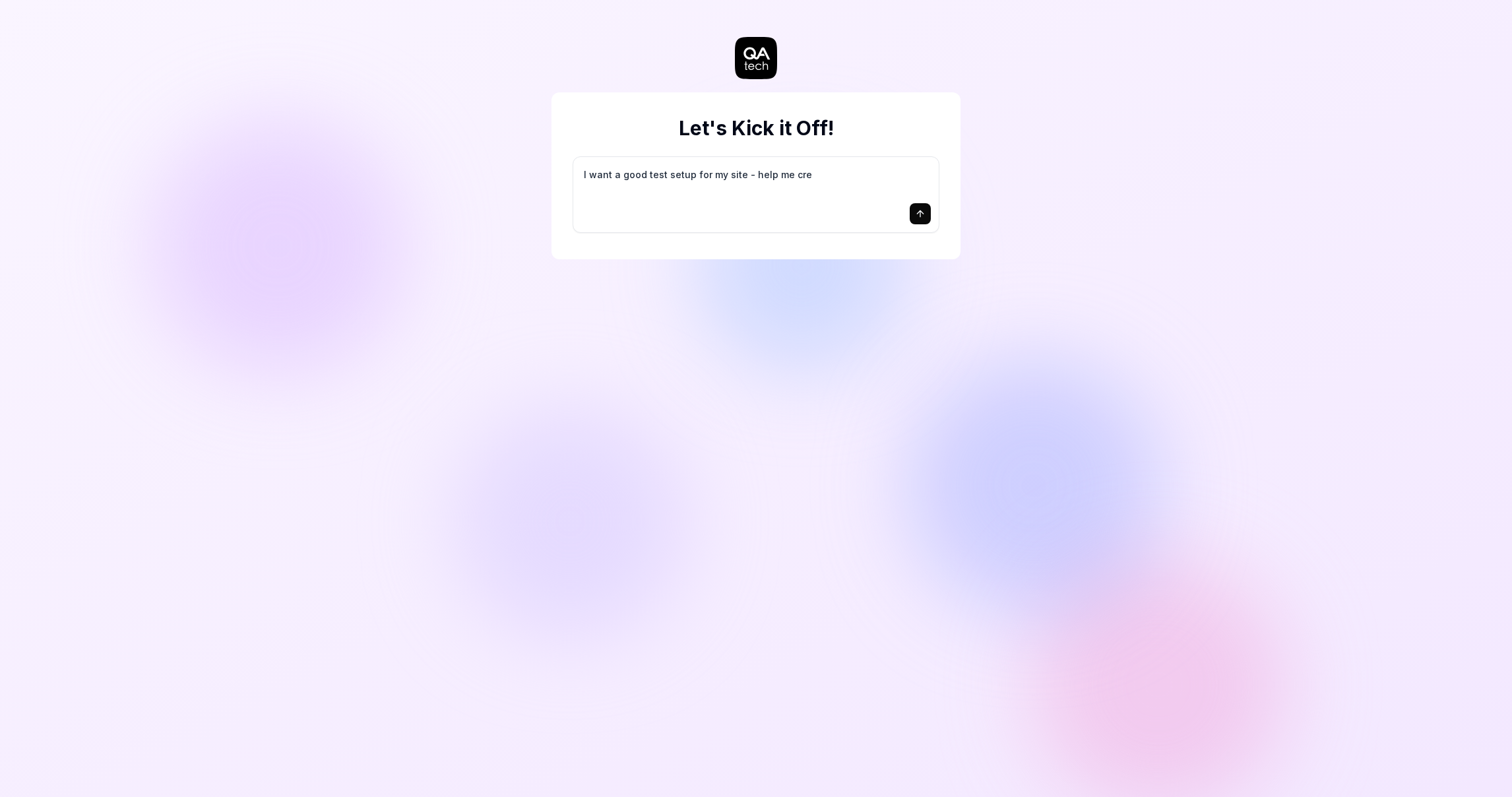
type textarea "*"
type textarea "I want a good test setup for my site - help me crea"
type textarea "*"
type textarea "I want a good test setup for my site - help me creat"
type textarea "*"
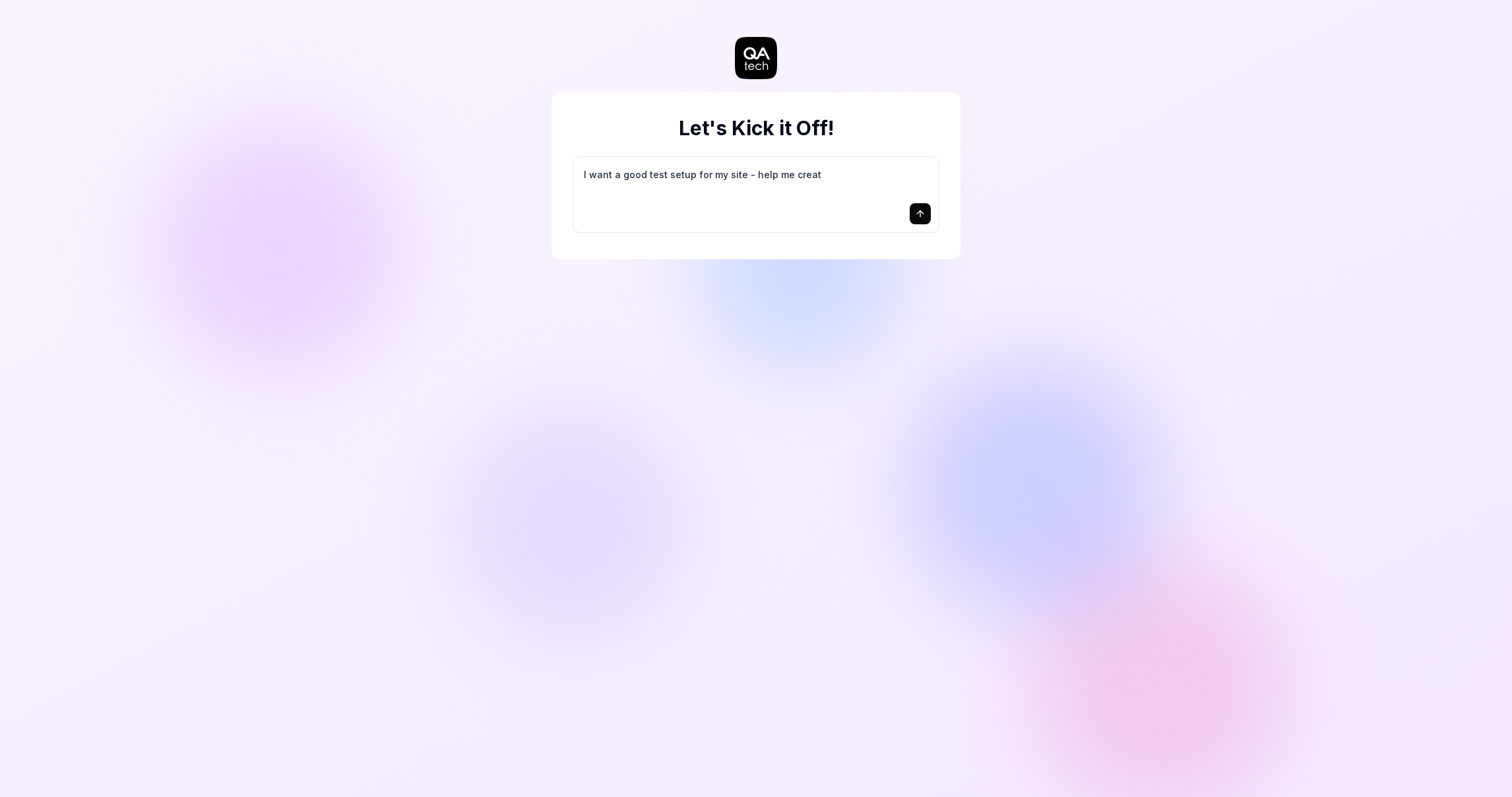
type textarea "I want a good test setup for my site - help me create"
type textarea "*"
type textarea "I want a good test setup for my site - help me create"
type textarea "*"
type textarea "I want a good test setup for my site - help me create t"
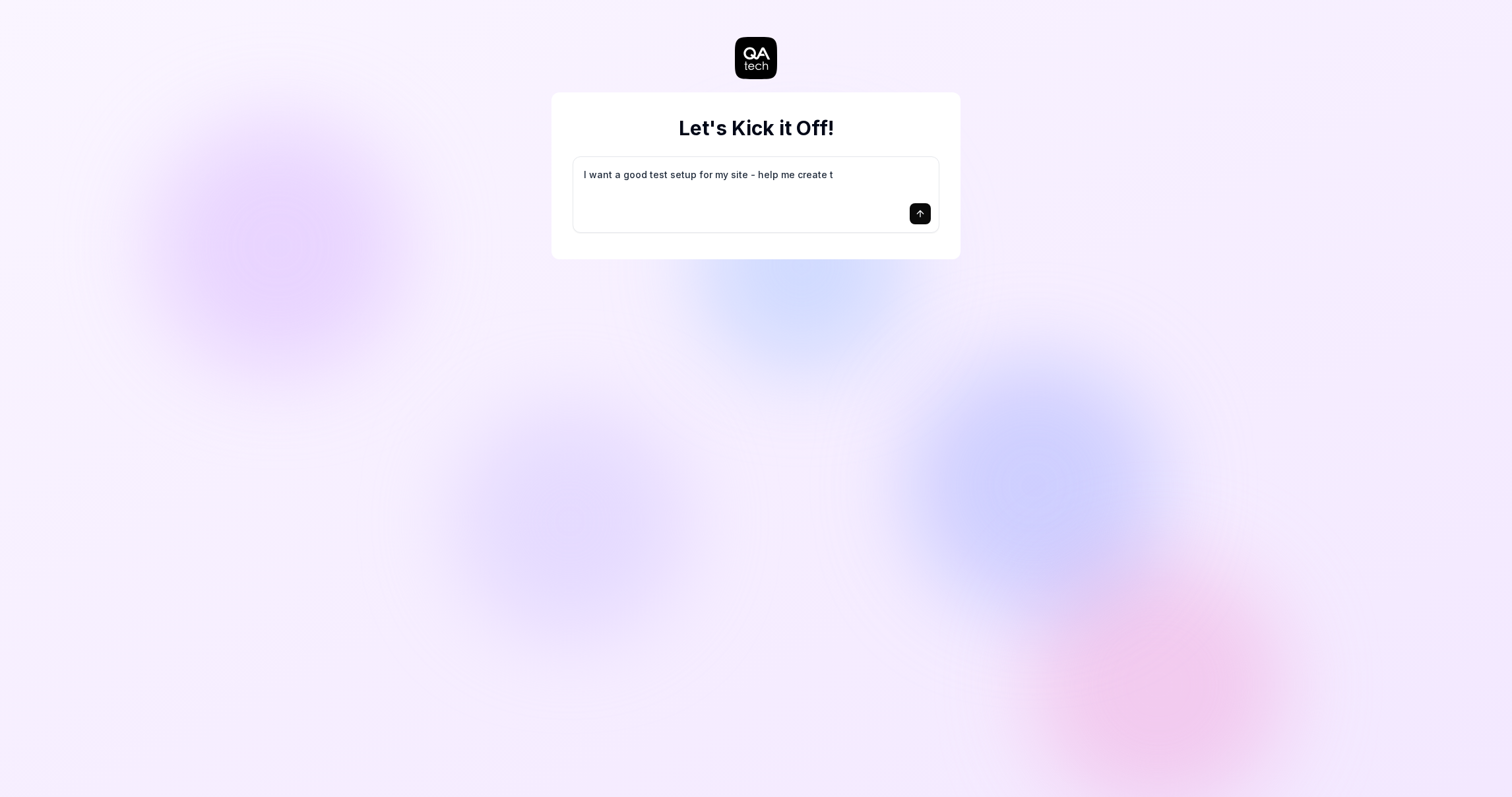
type textarea "*"
type textarea "I want a good test setup for my site - help me create th"
type textarea "*"
type textarea "I want a good test setup for my site - help me create the"
type textarea "*"
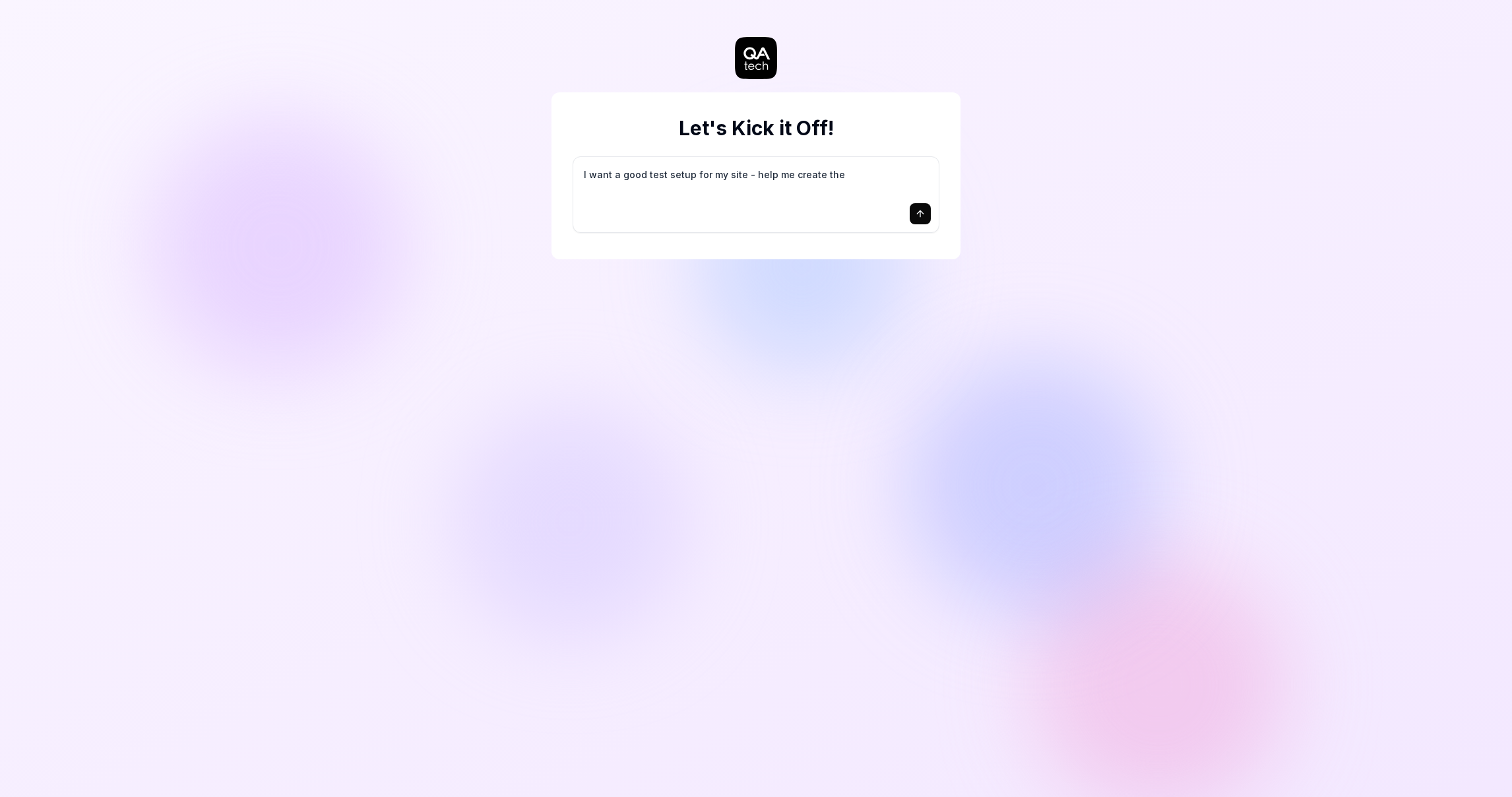
type textarea "I want a good test setup for my site - help me create the"
type textarea "*"
type textarea "I want a good test setup for my site - help me create the f"
type textarea "*"
type textarea "I want a good test setup for my site - help me create the fi"
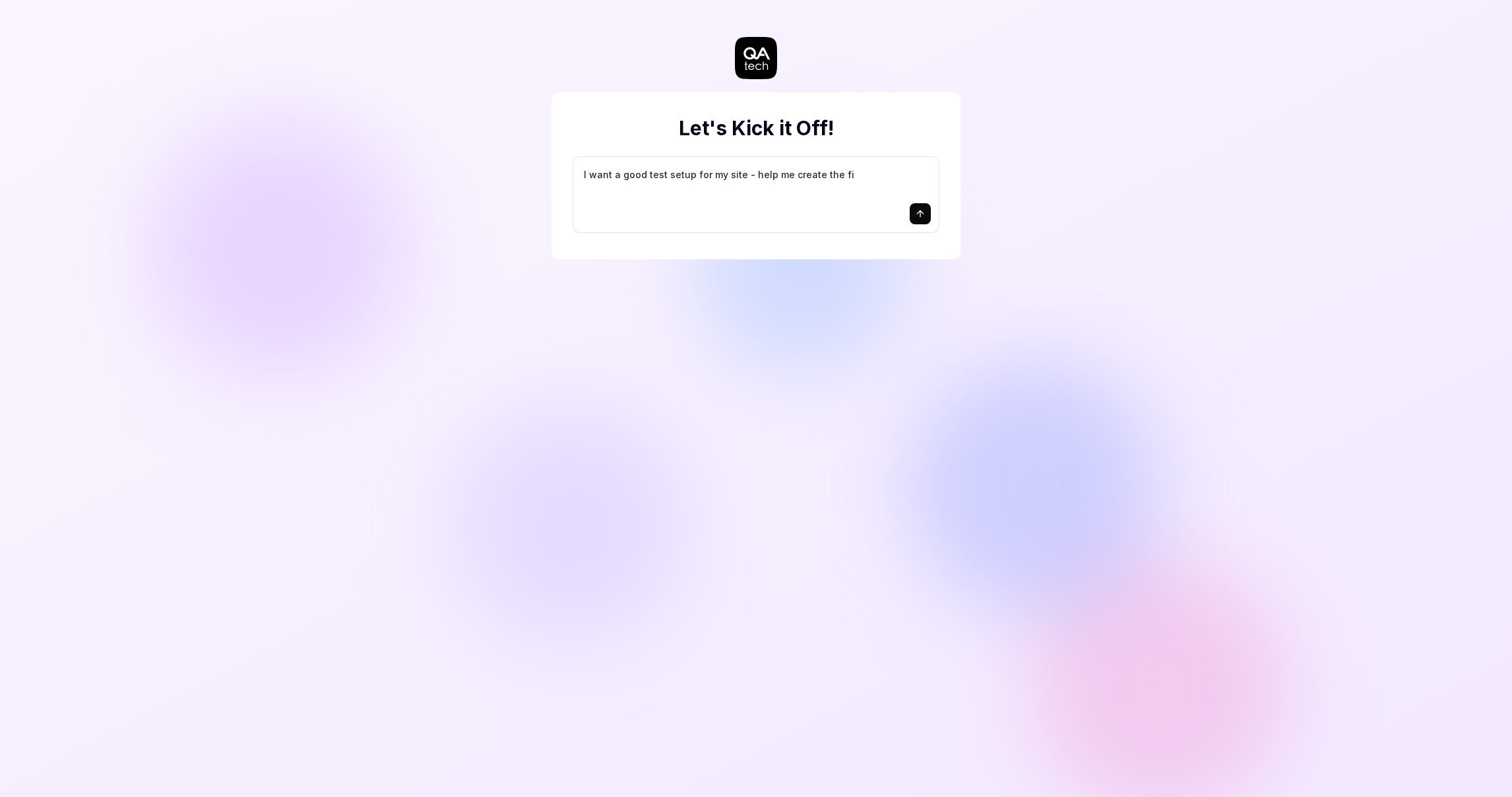
type textarea "*"
type textarea "I want a good test setup for my site - help me create the fir"
type textarea "*"
type textarea "I want a good test setup for my site - help me create the firs"
type textarea "*"
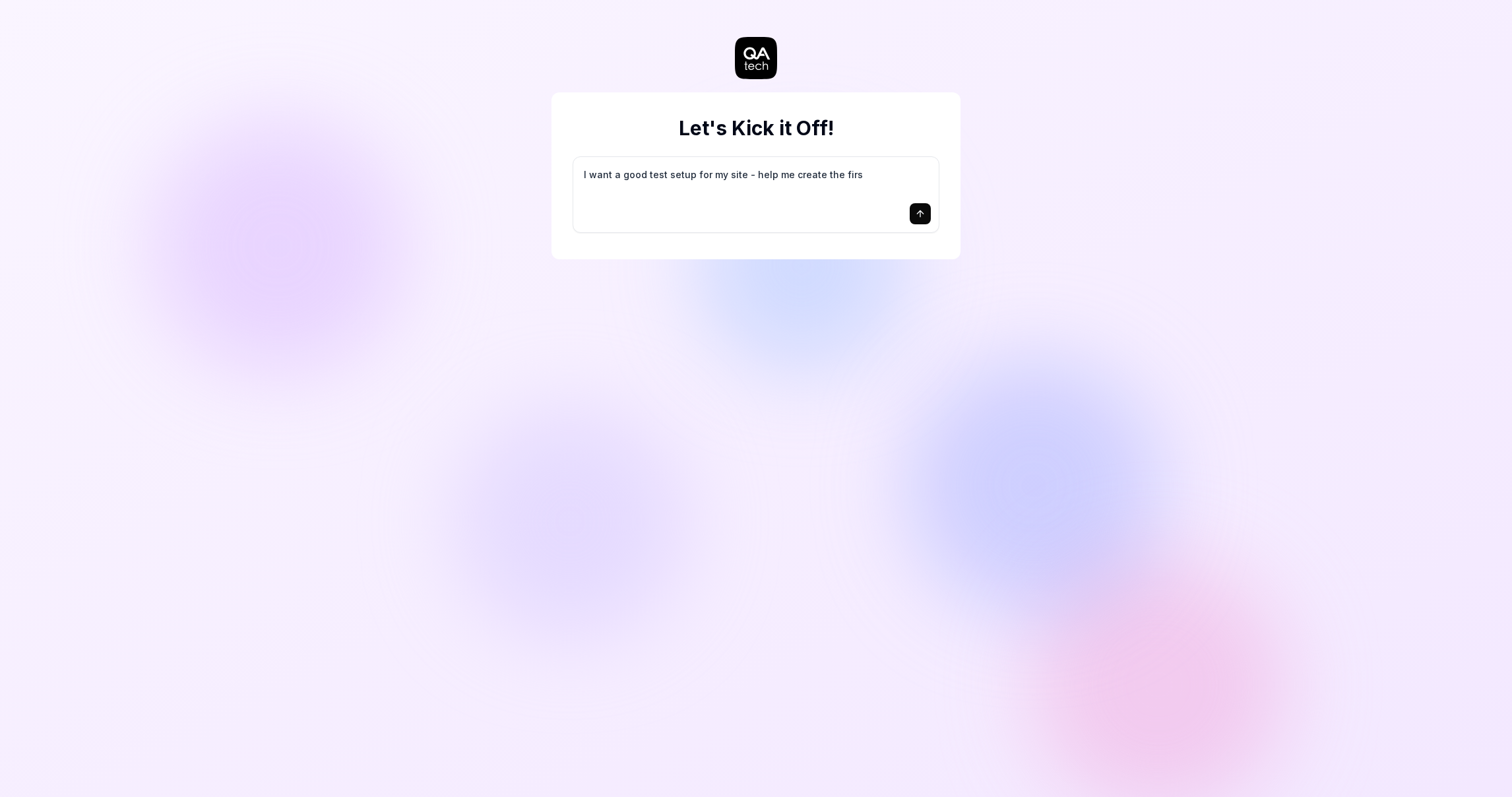
type textarea "I want a good test setup for my site - help me create the first"
type textarea "*"
type textarea "I want a good test setup for my site - help me create the first"
type textarea "*"
type textarea "I want a good test setup for my site - help me create the first 3"
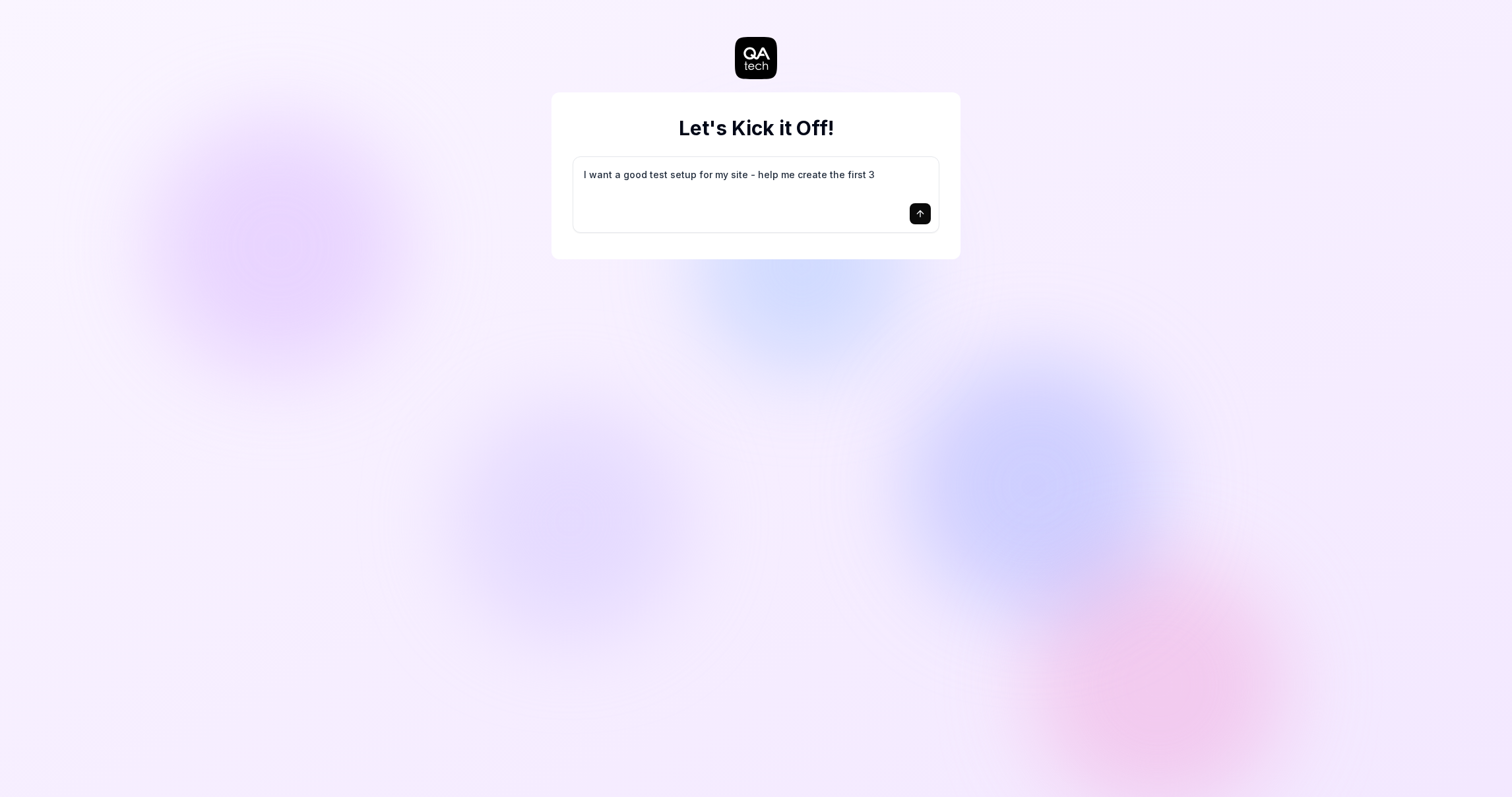
type textarea "*"
type textarea "I want a good test setup for my site - help me create the first 3-"
type textarea "*"
type textarea "I want a good test setup for my site - help me create the first 3-5"
type textarea "*"
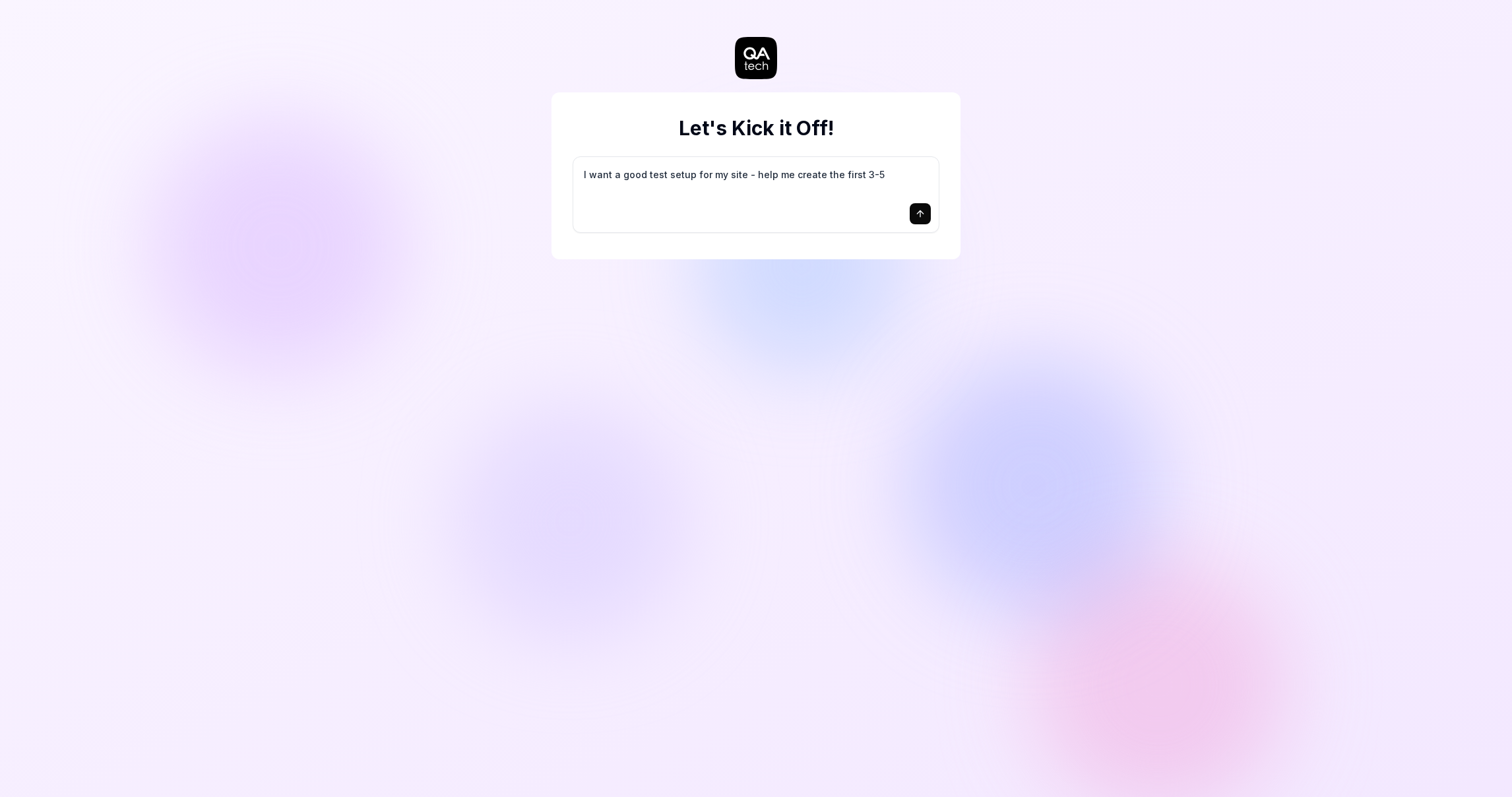
type textarea "I want a good test setup for my site - help me create the first 3-5"
type textarea "*"
type textarea "I want a good test setup for my site - help me create the first 3-5 t"
type textarea "*"
type textarea "I want a good test setup for my site - help me create the first 3-5 te"
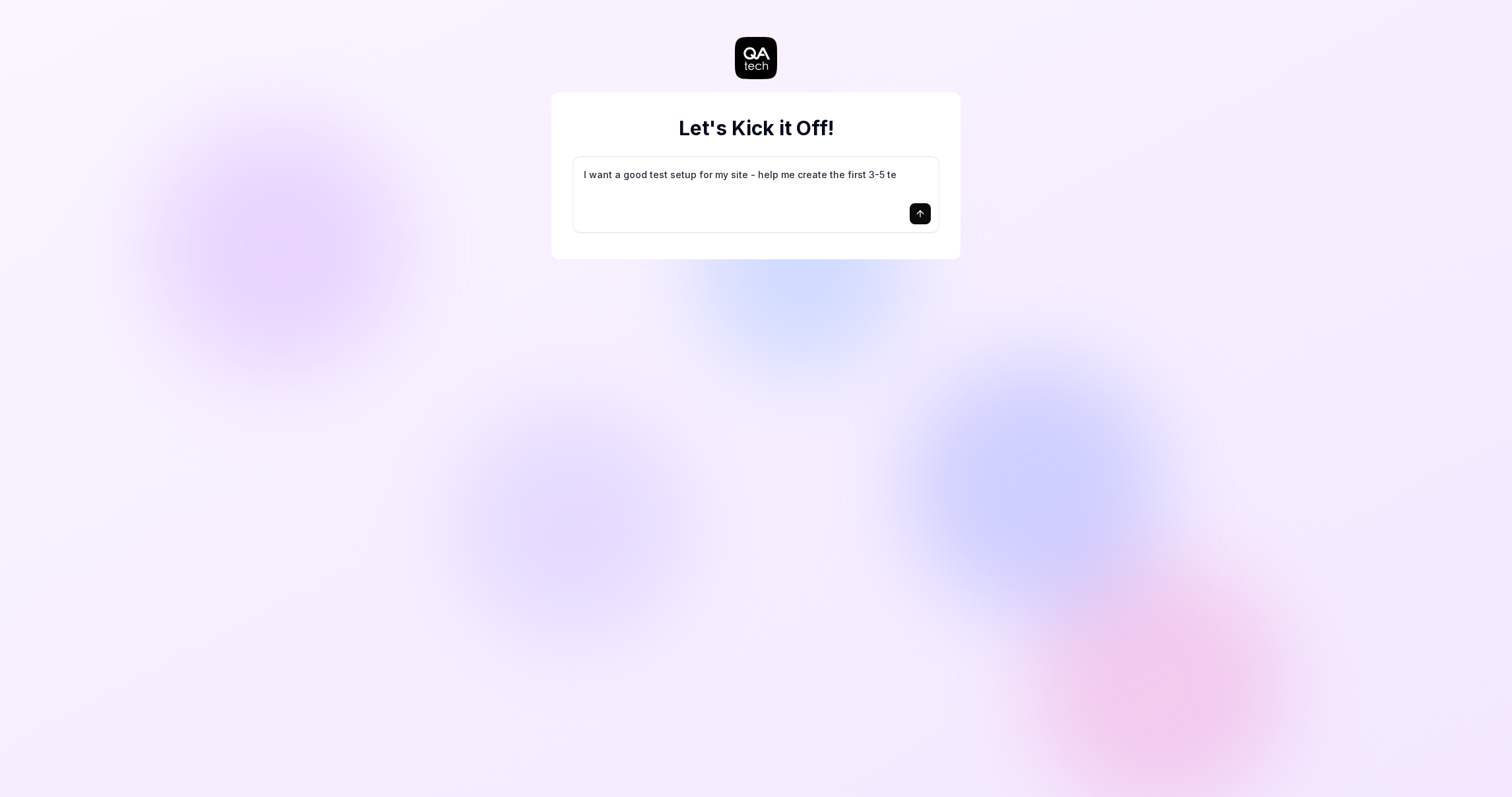
type textarea "*"
type textarea "I want a good test setup for my site - help me create the first 3-5 tes"
type textarea "*"
type textarea "I want a good test setup for my site - help me create the first 3-5 test"
type textarea "*"
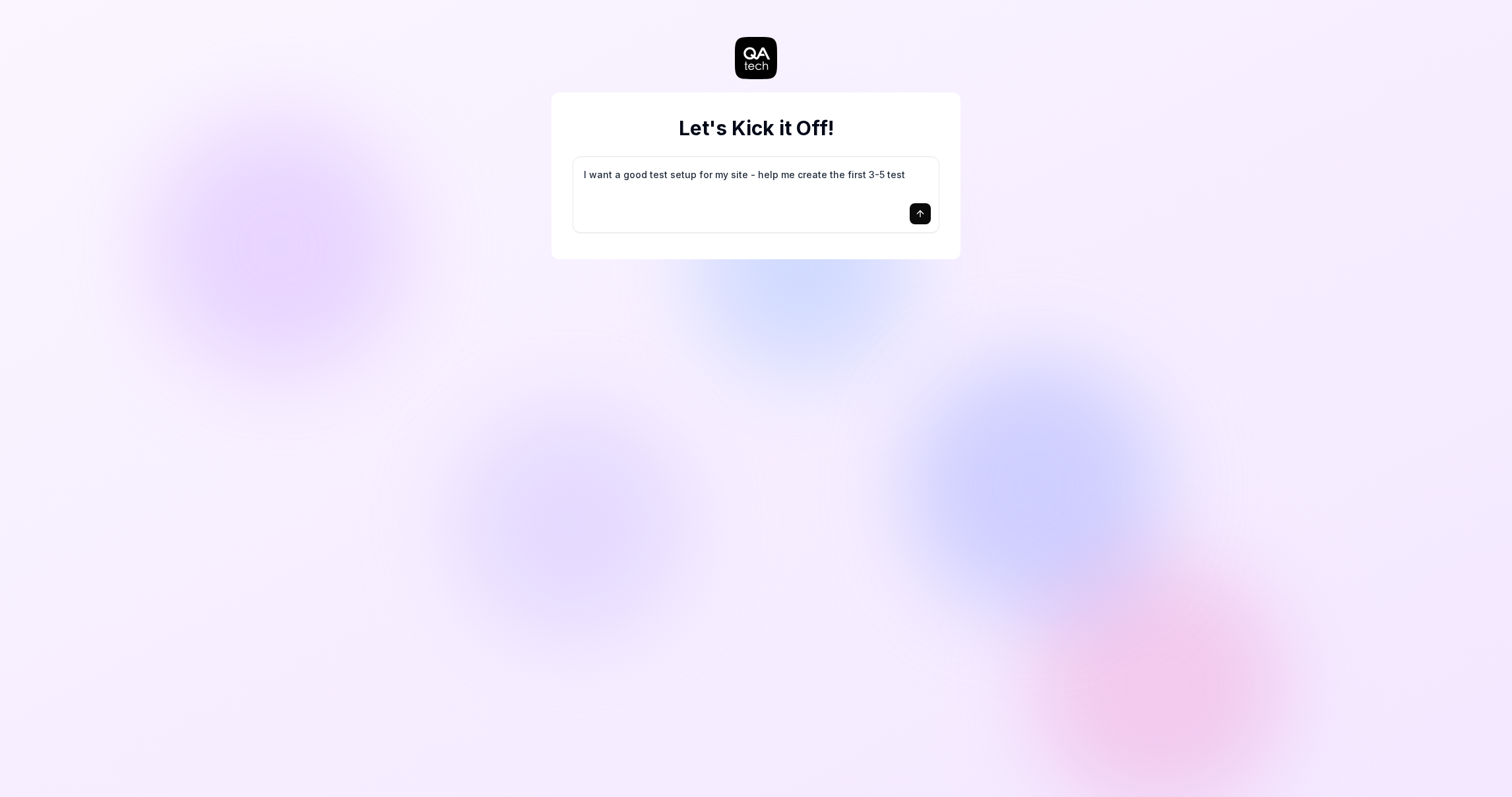
type textarea "I want a good test setup for my site - help me create the first 3-5 test"
type textarea "*"
type textarea "I want a good test setup for my site - help me create the first 3-5 test c"
type textarea "*"
type textarea "I want a good test setup for my site - help me create the first 3-5 test ca"
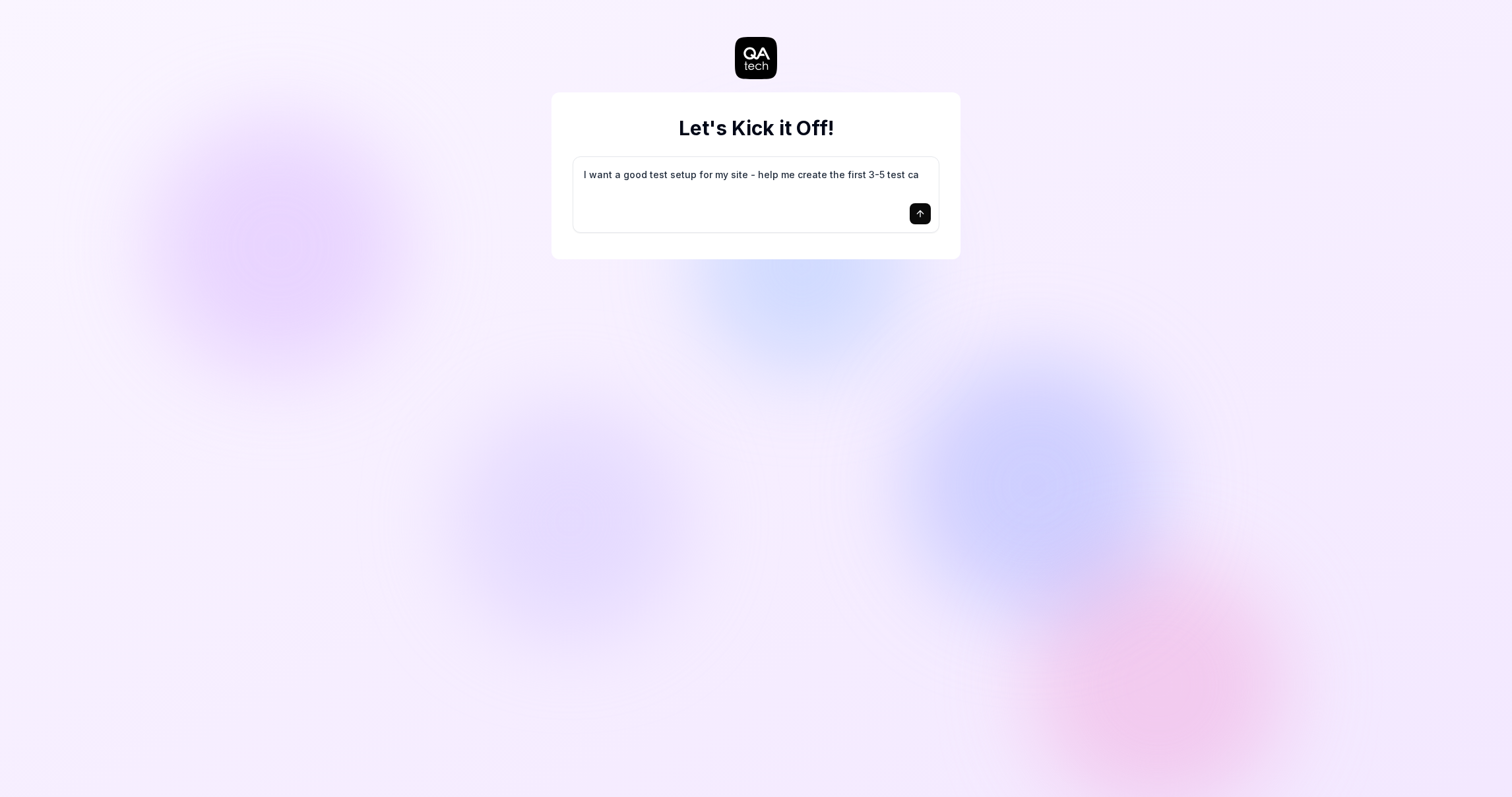
type textarea "*"
type textarea "I want a good test setup for my site - help me create the first 3-5 test cas"
type textarea "*"
type textarea "I want a good test setup for my site - help me create the first 3-5 test case"
type textarea "*"
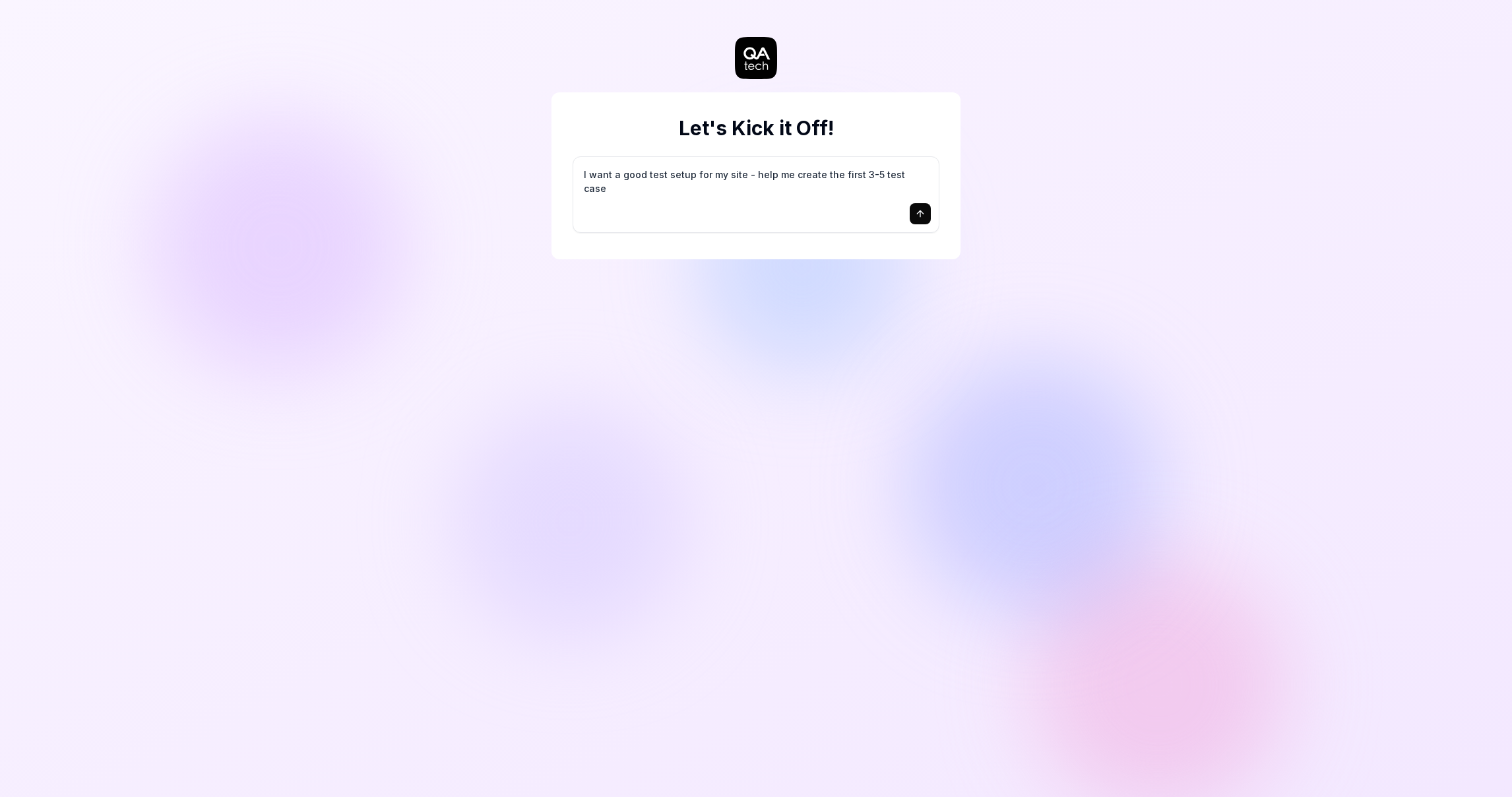
type textarea "I want a good test setup for my site - help me create the first 3-5 test cases"
click at [916, 217] on icon "submit" at bounding box center [919, 213] width 10 height 10
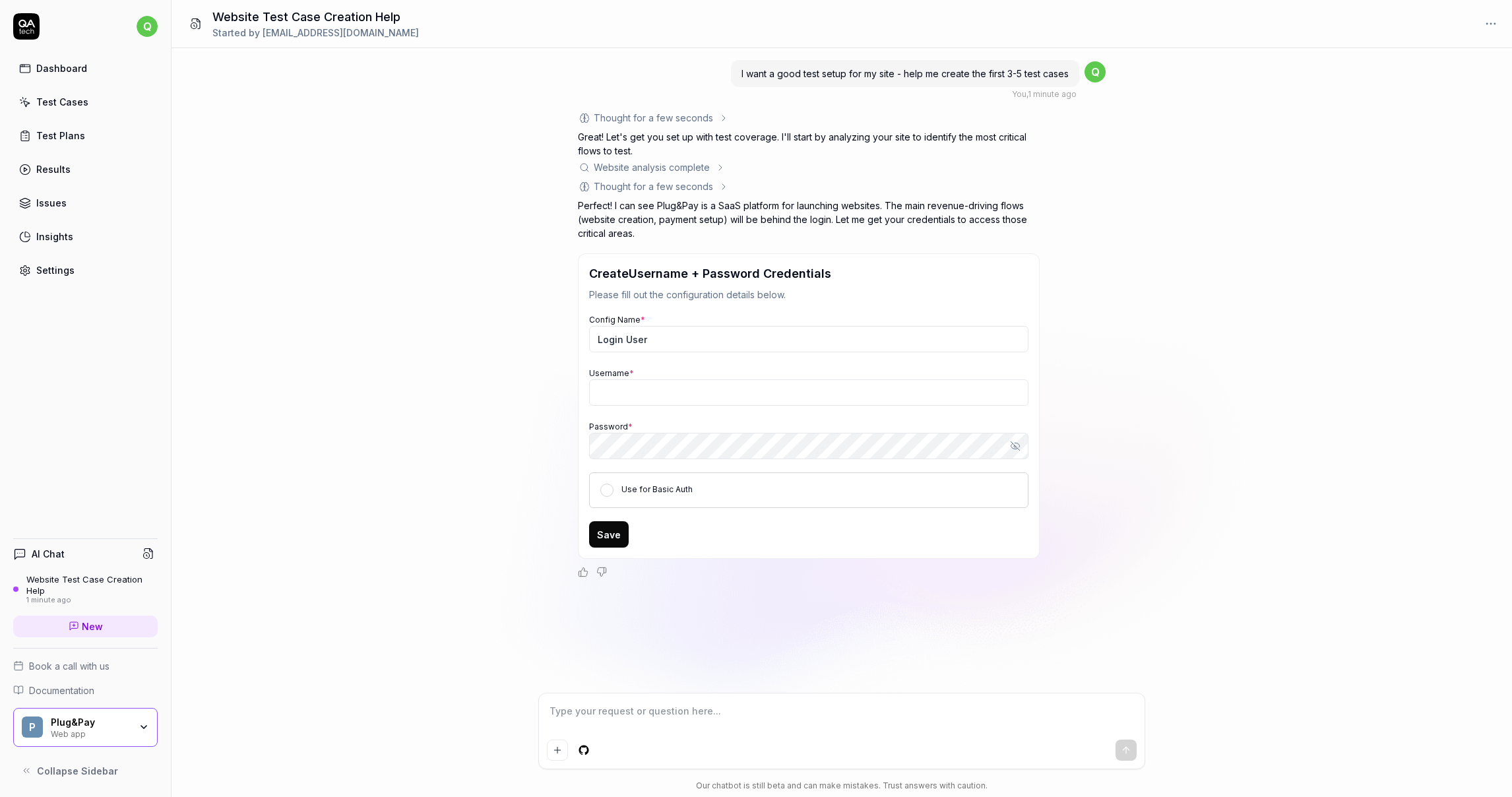
click at [23, 33] on icon at bounding box center [24, 31] width 4 height 4
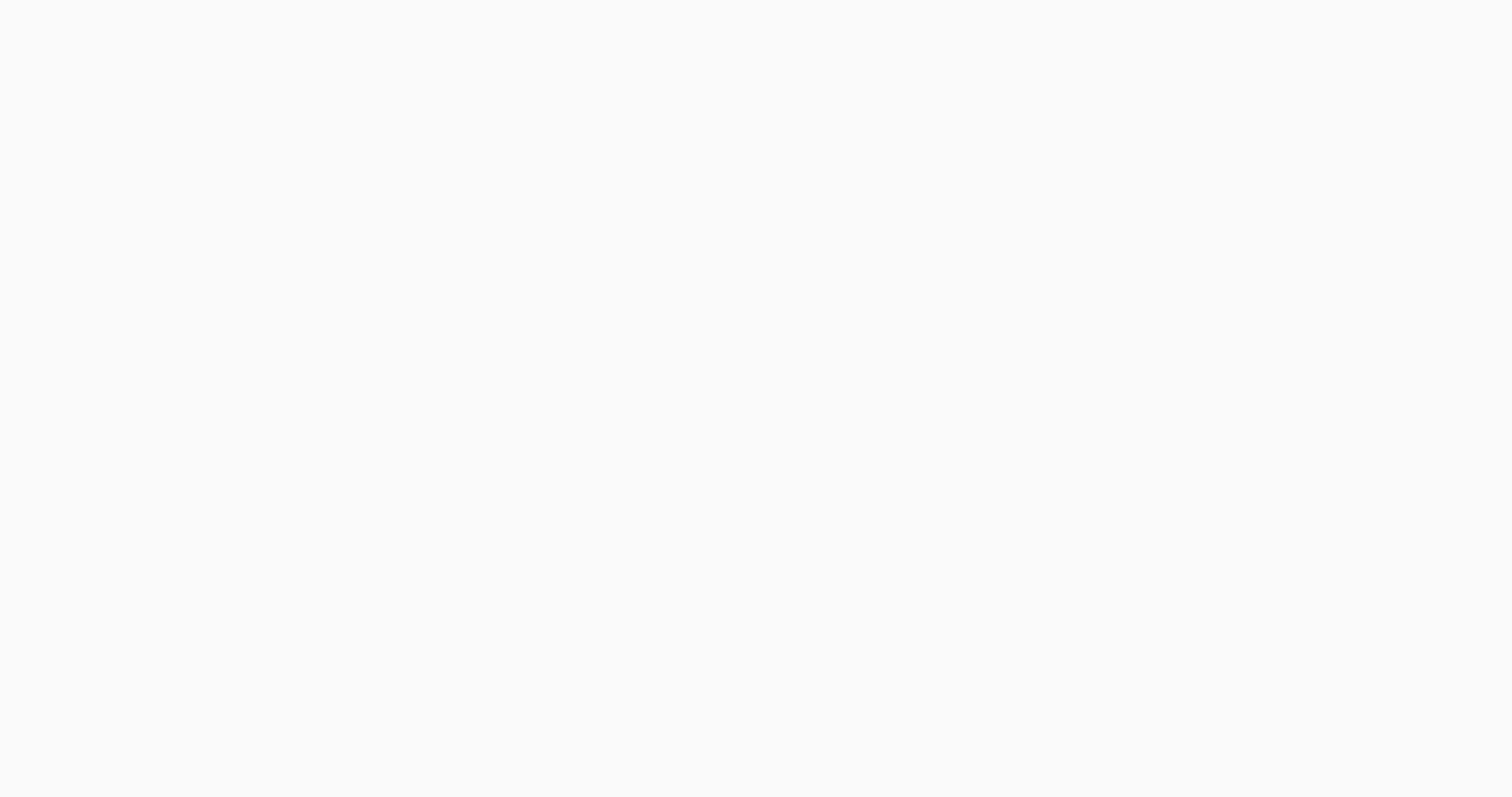
type textarea "*"
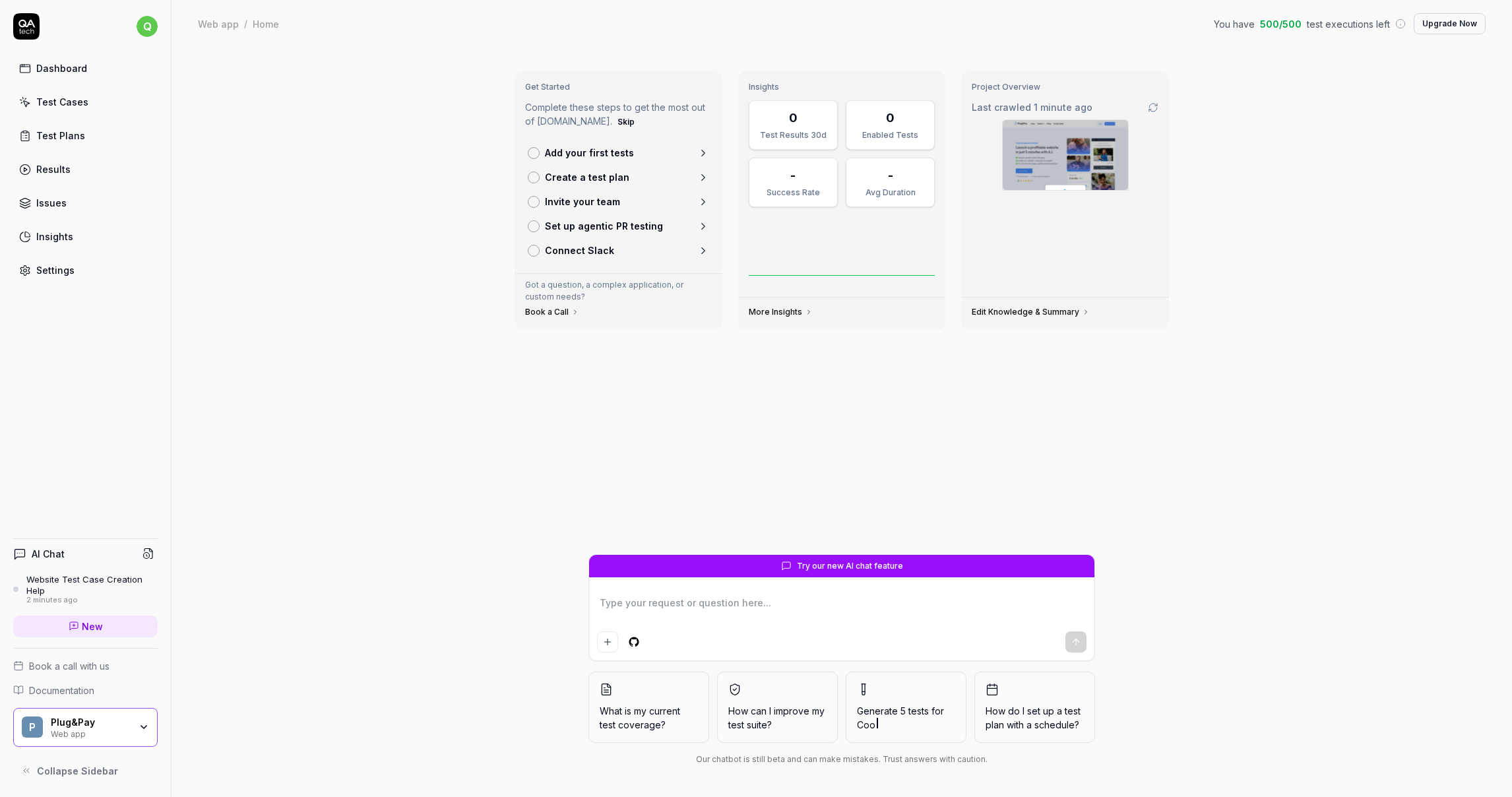
click at [94, 580] on div "Website Test Case Creation Help" at bounding box center [92, 585] width 131 height 22
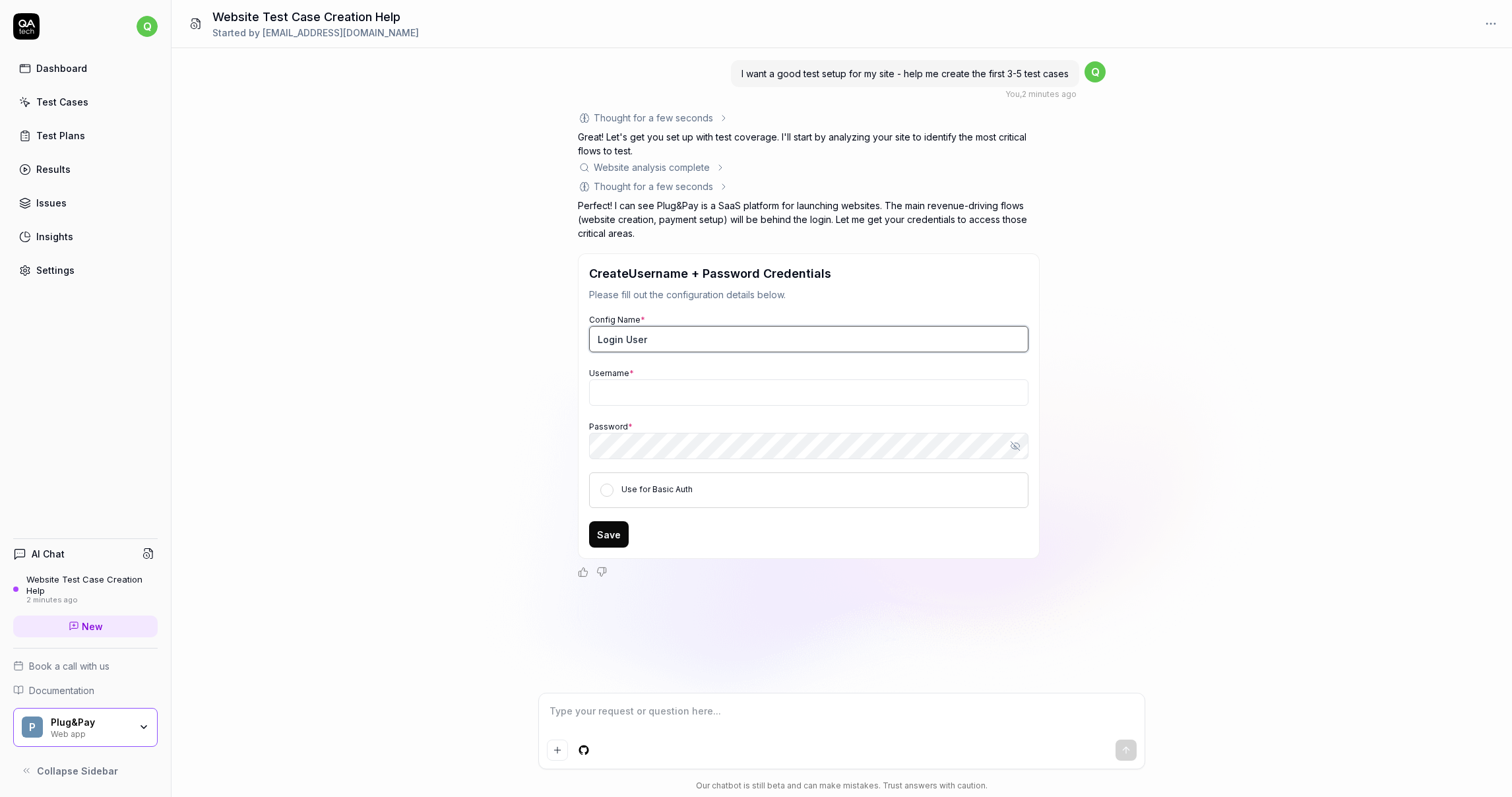
type textarea "*"
click at [682, 337] on input "Login User" at bounding box center [809, 339] width 439 height 27
